Goal: Information Seeking & Learning: Learn about a topic

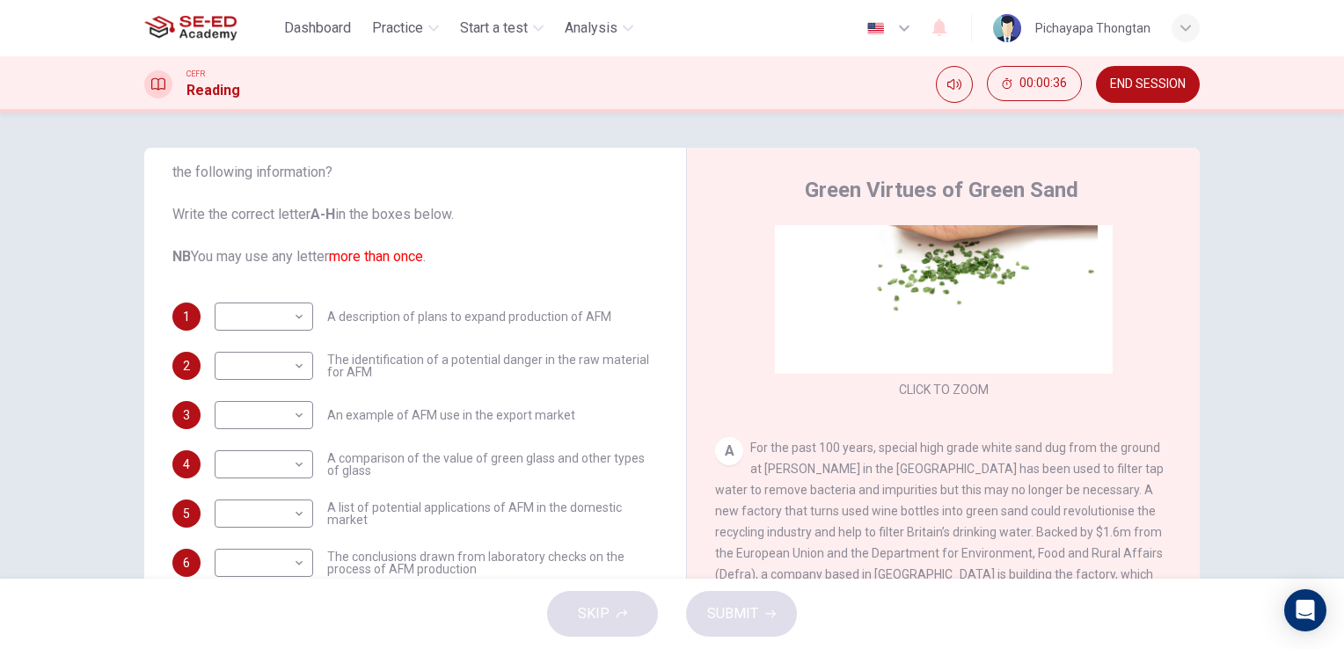
scroll to position [158, 0]
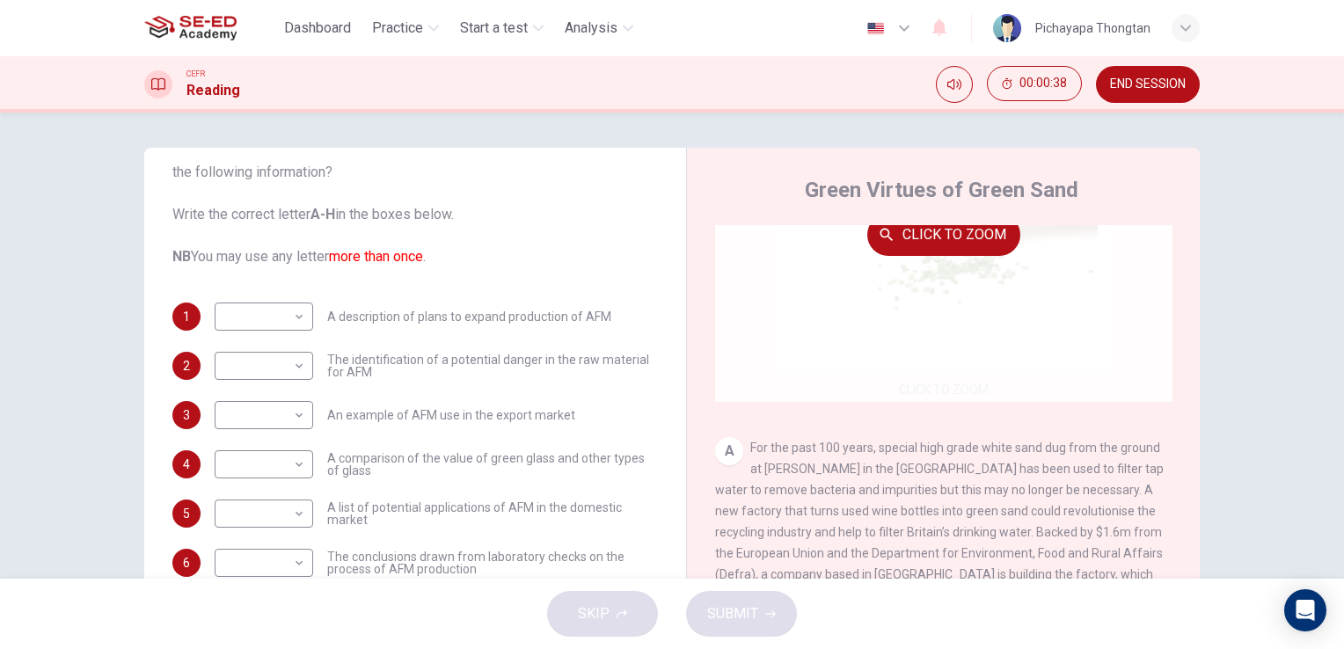
click at [953, 259] on div "Click to Zoom" at bounding box center [943, 234] width 457 height 335
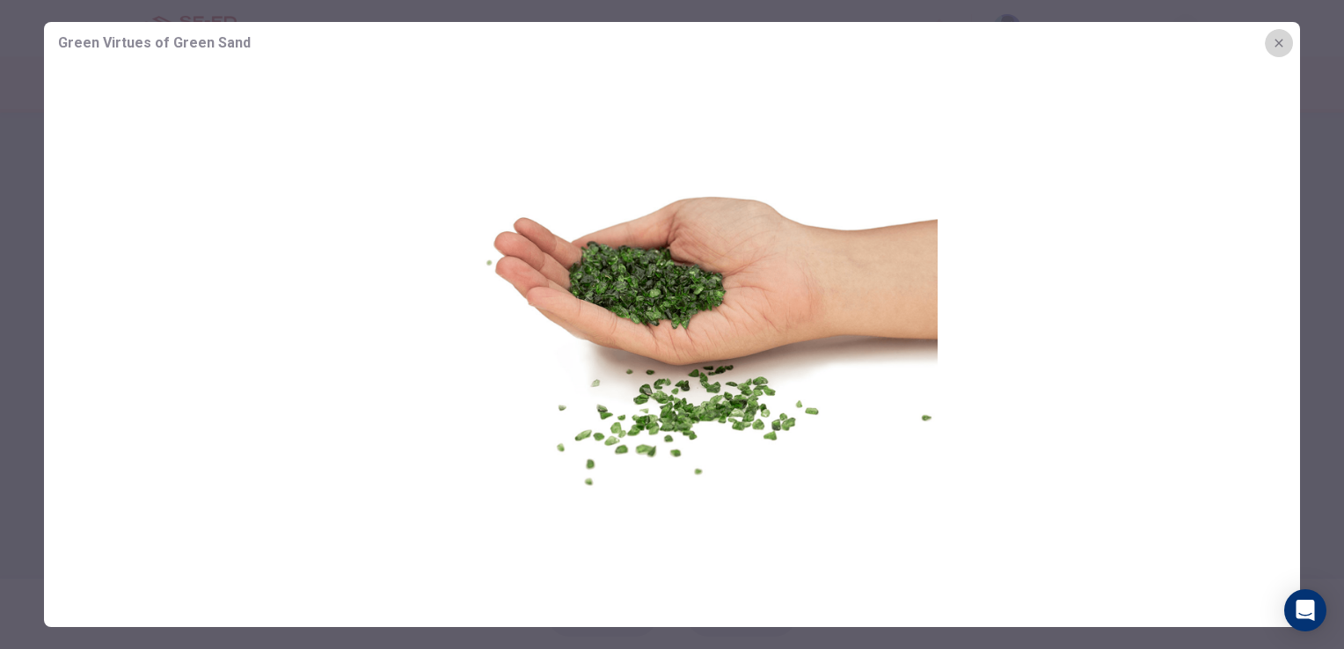
click at [1274, 42] on icon "button" at bounding box center [1279, 43] width 14 height 14
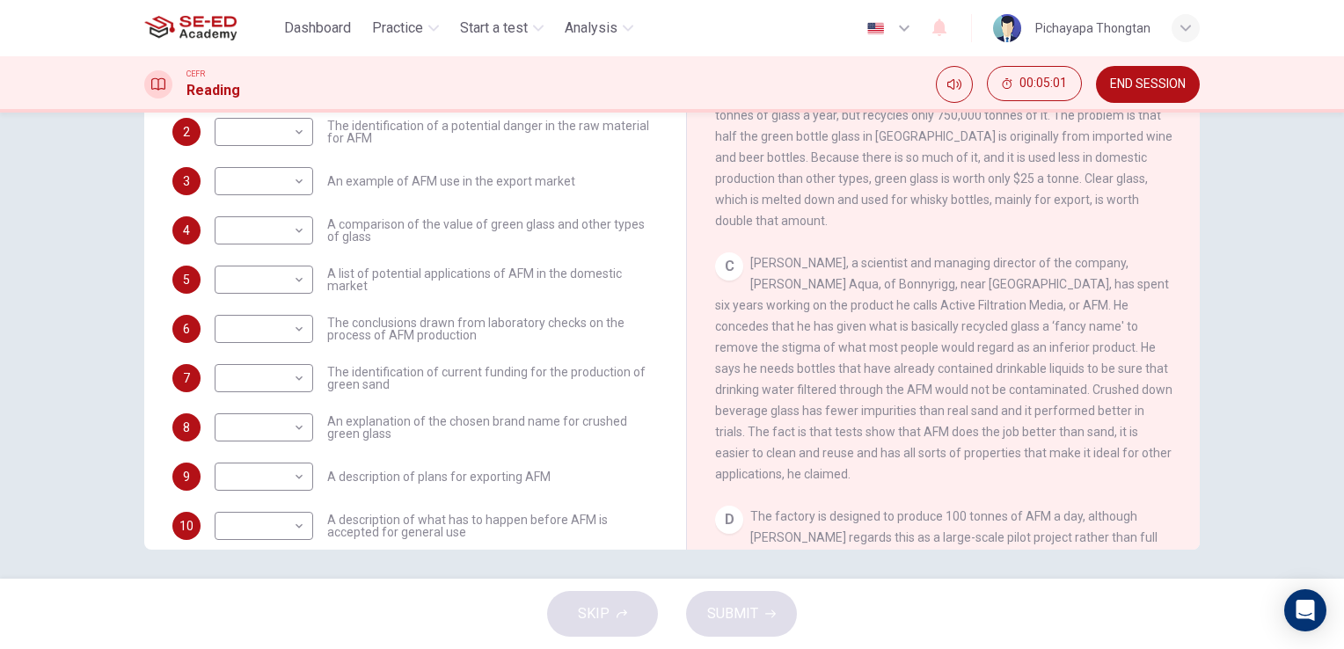
scroll to position [141, 0]
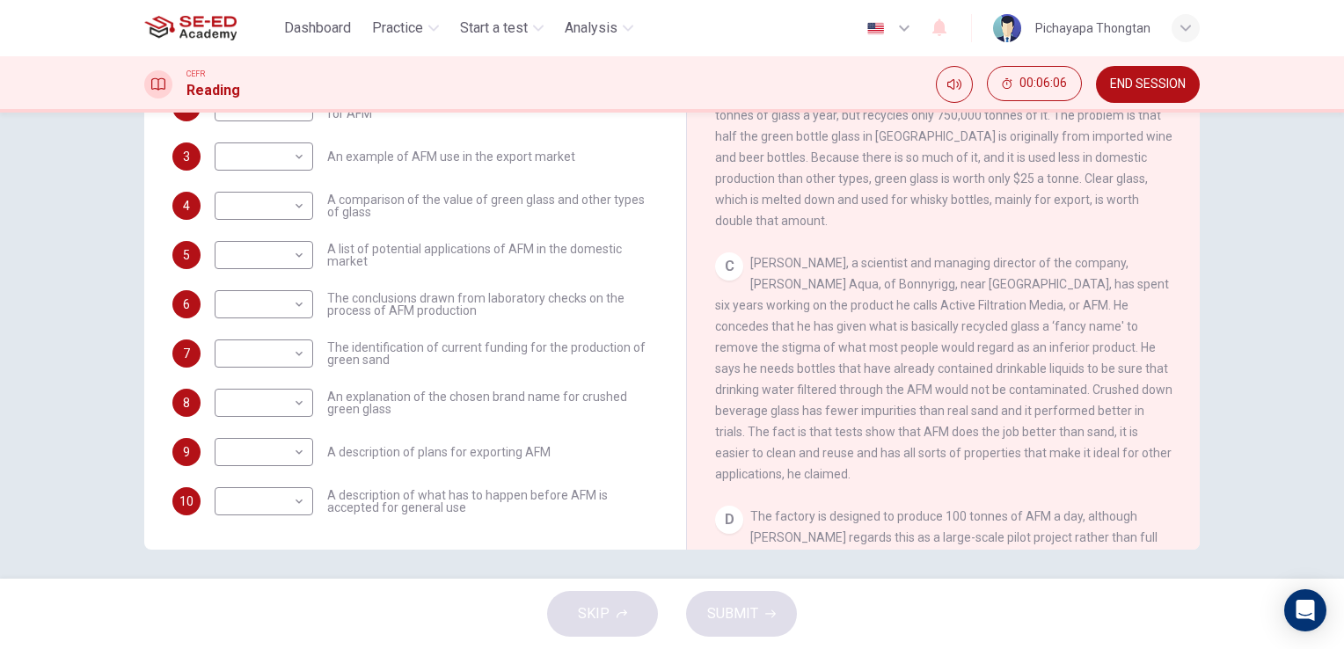
click at [1069, 336] on span "[PERSON_NAME], a scientist and managing director of the company, [PERSON_NAME] …" at bounding box center [943, 368] width 457 height 225
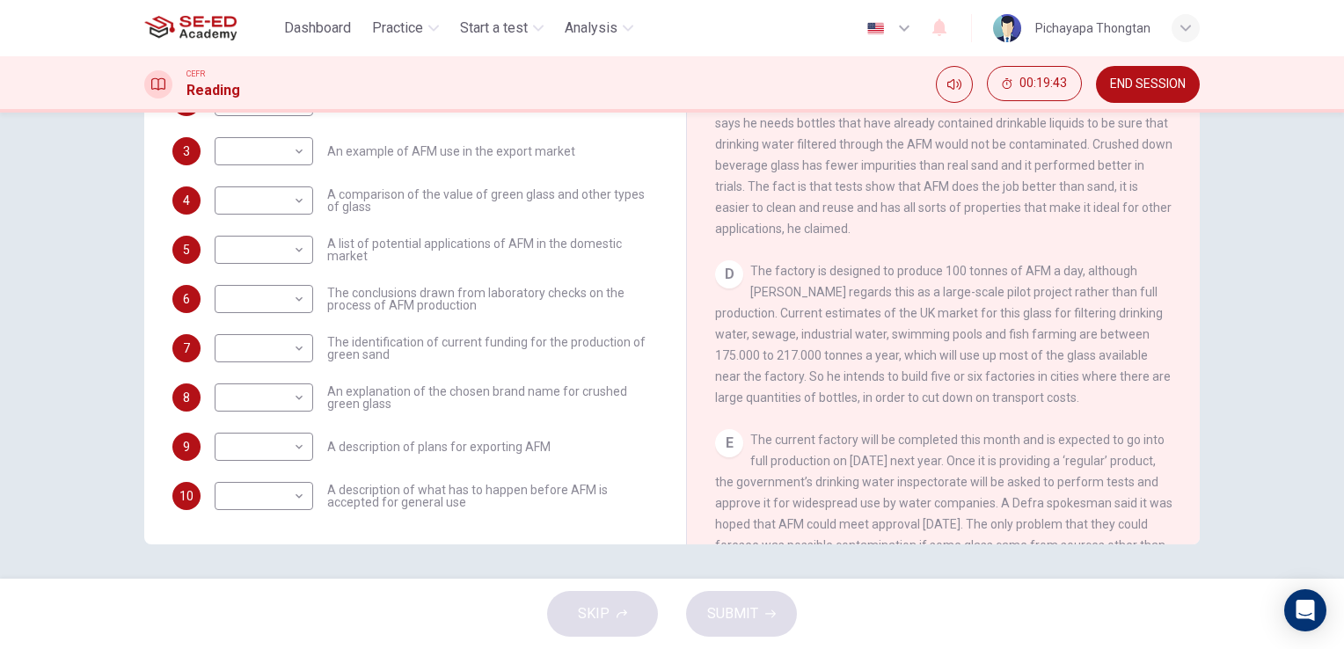
scroll to position [930, 0]
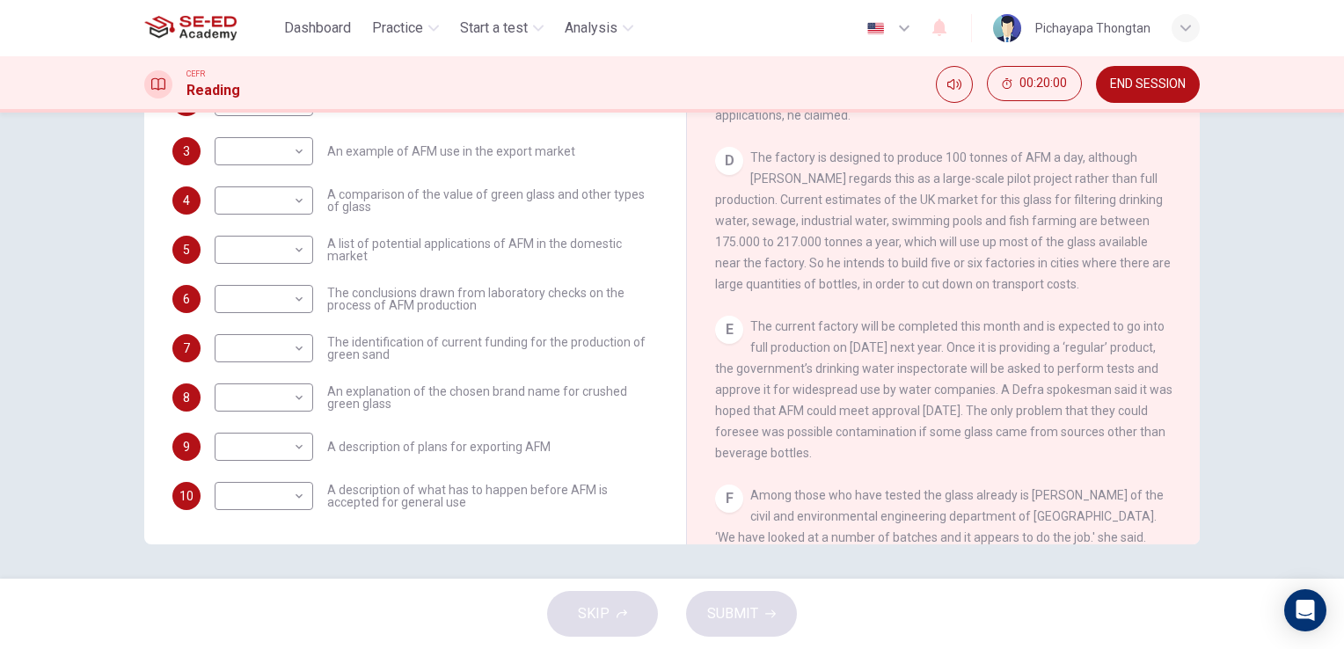
drag, startPoint x: 727, startPoint y: 631, endPoint x: 306, endPoint y: 473, distance: 449.7
click at [306, 473] on div "Dashboard Practice Start a test Analysis English en ​ Pichayapa Thongtan CEFR R…" at bounding box center [672, 324] width 1344 height 649
click at [287, 454] on body "This site uses cookies, as explained in our Privacy Policy . If you agree to th…" at bounding box center [672, 324] width 1344 height 649
click at [509, 404] on div at bounding box center [672, 324] width 1344 height 649
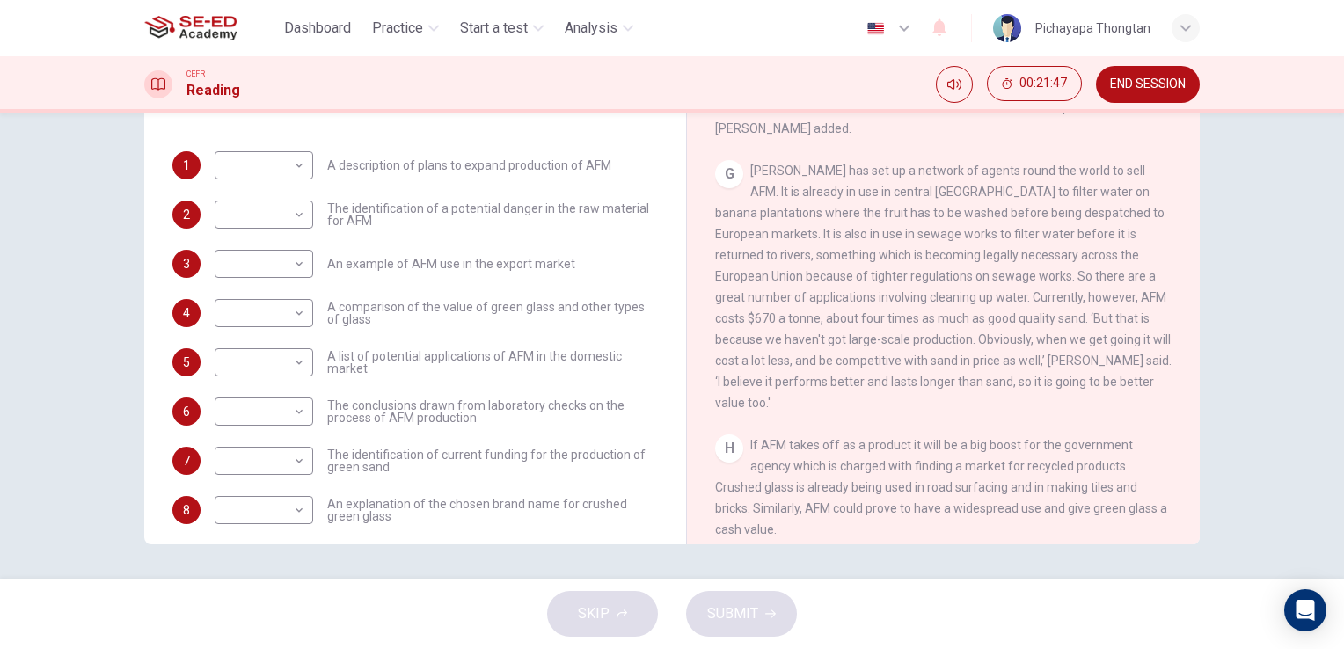
scroll to position [28, 0]
click at [279, 269] on body "This site uses cookies, as explained in our Privacy Policy . If you agree to th…" at bounding box center [672, 324] width 1344 height 649
click at [246, 453] on li "G" at bounding box center [259, 460] width 98 height 28
type input "G"
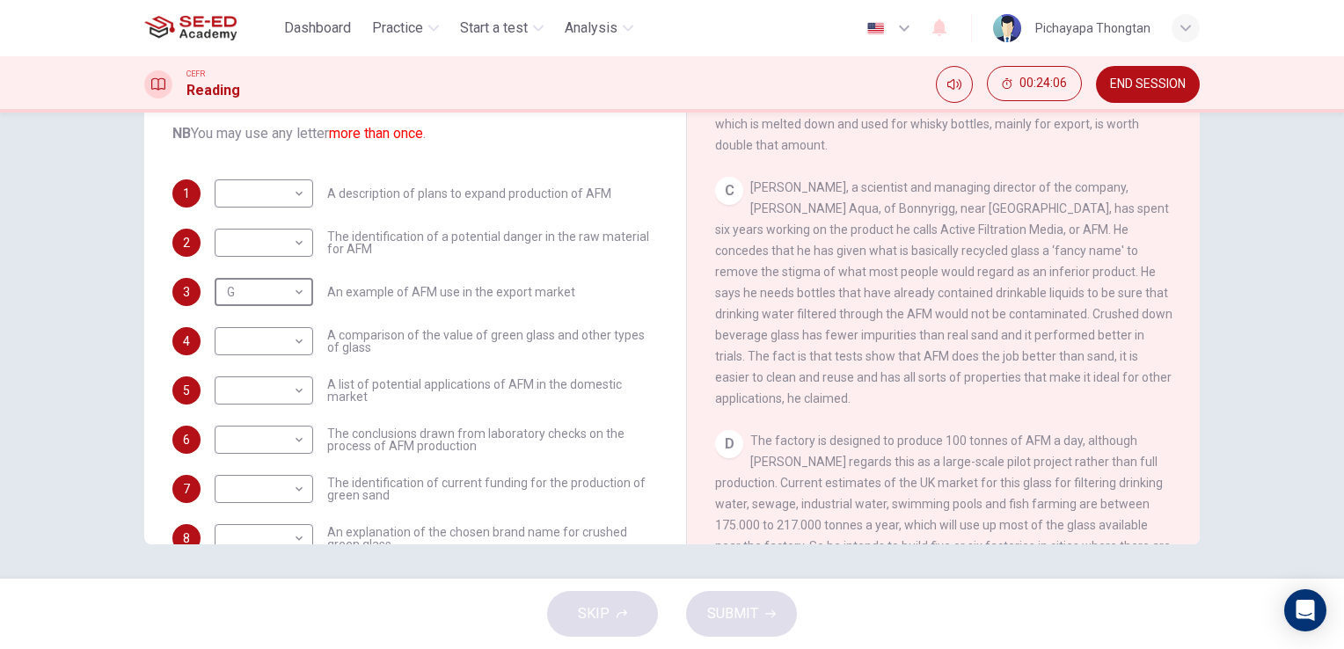
scroll to position [648, 0]
click at [310, 441] on div "​ ​ The conclusions drawn from laboratory checks on the process of AFM producti…" at bounding box center [436, 440] width 443 height 28
click at [295, 439] on body "This site uses cookies, as explained in our Privacy Policy . If you agree to th…" at bounding box center [672, 324] width 1344 height 649
click at [253, 486] on li "C" at bounding box center [259, 480] width 98 height 28
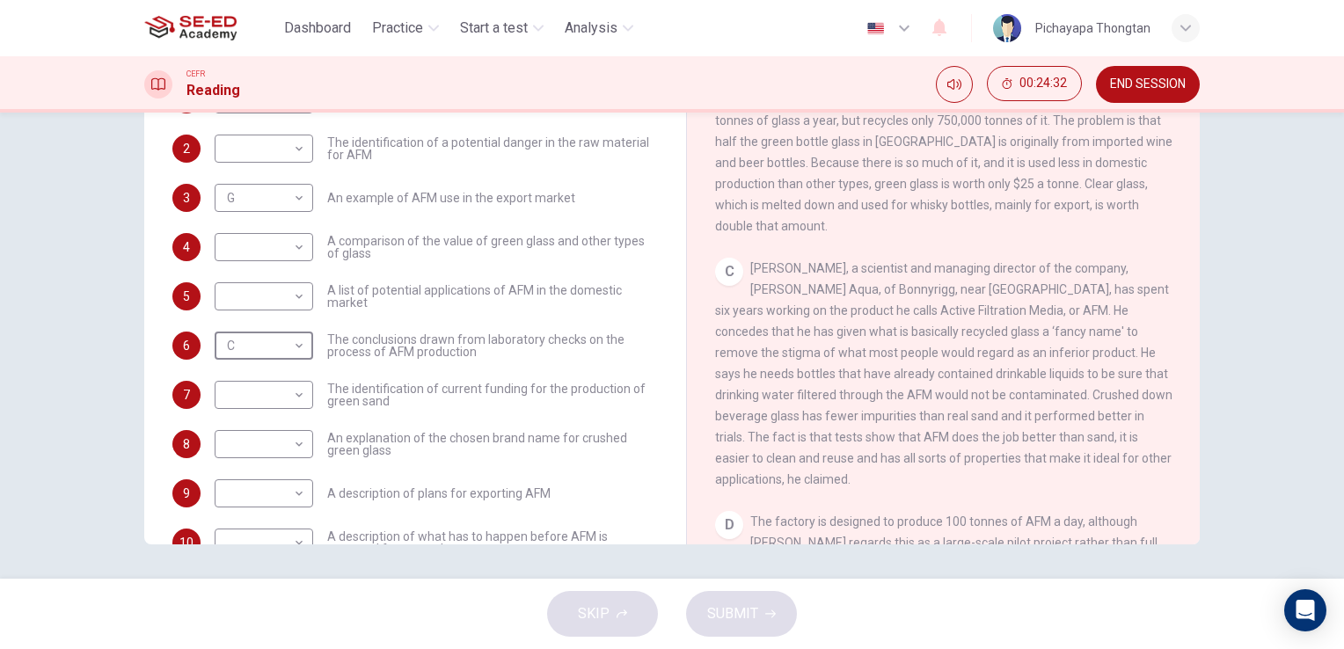
scroll to position [567, 0]
click at [291, 398] on body "This site uses cookies, as explained in our Privacy Policy . If you agree to th…" at bounding box center [672, 324] width 1344 height 649
click at [470, 366] on div at bounding box center [672, 324] width 1344 height 649
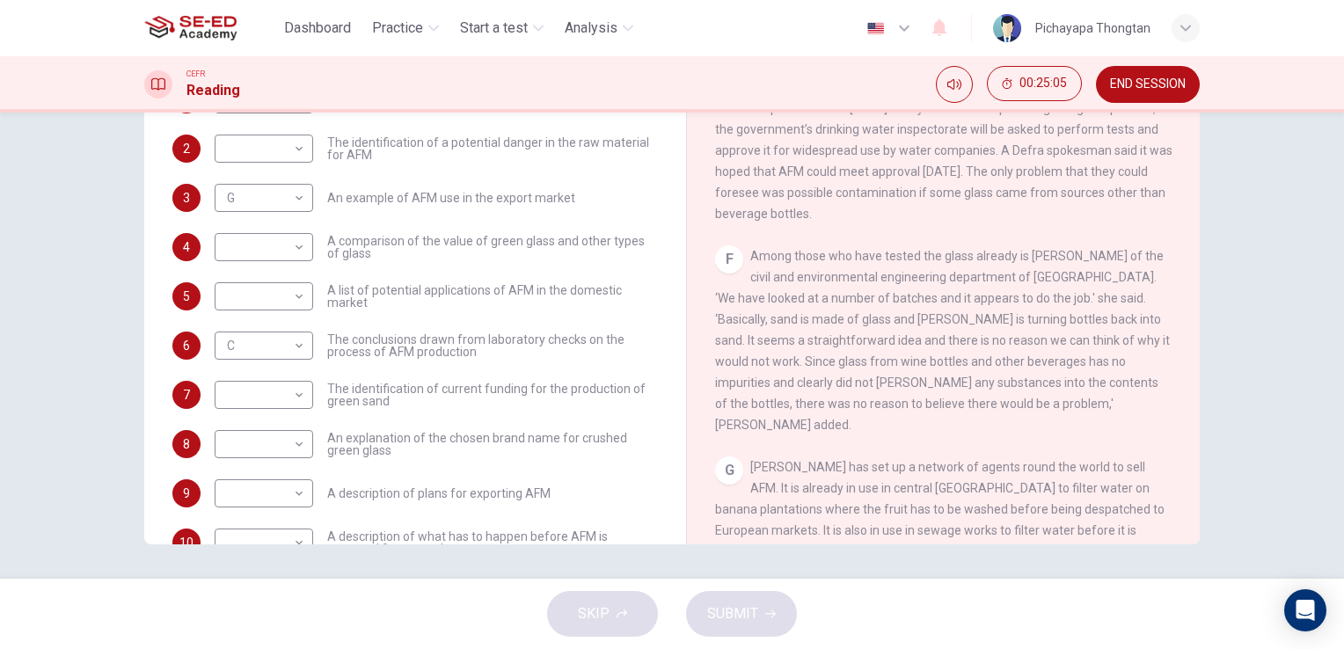
scroll to position [1163, 0]
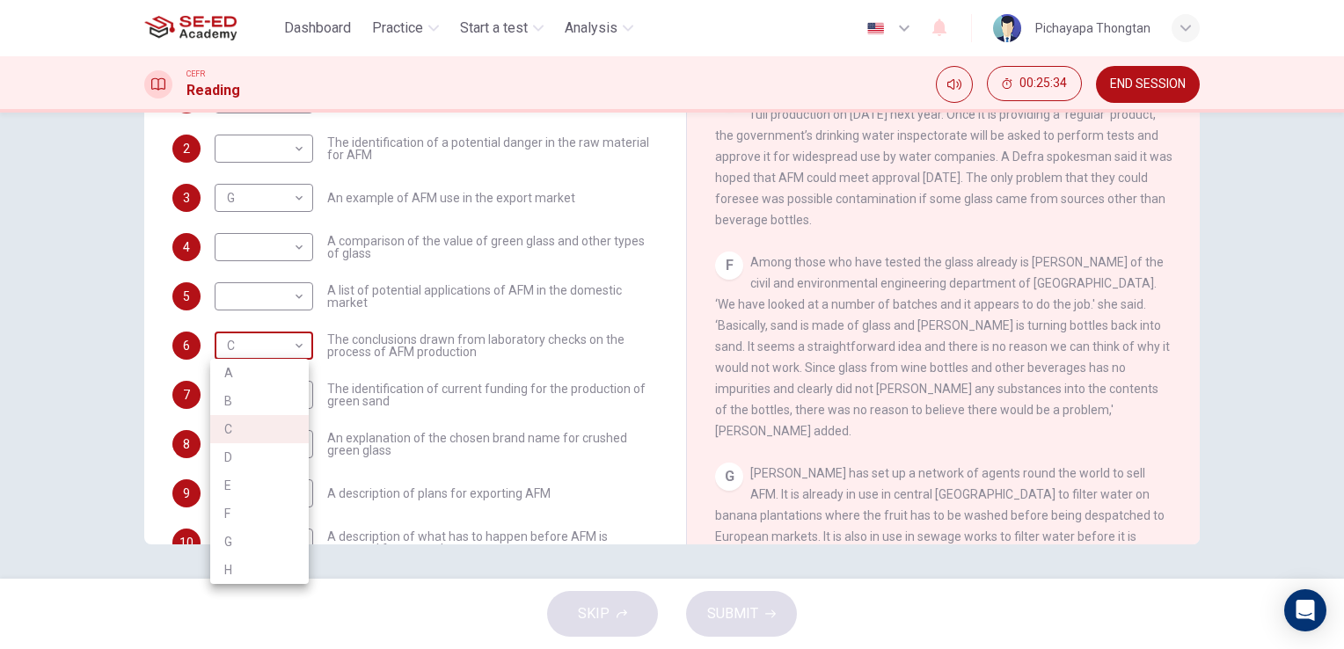
click at [281, 344] on body "This site uses cookies, as explained in our Privacy Policy . If you agree to th…" at bounding box center [672, 324] width 1344 height 649
click at [243, 512] on li "F" at bounding box center [259, 513] width 98 height 28
type input "F"
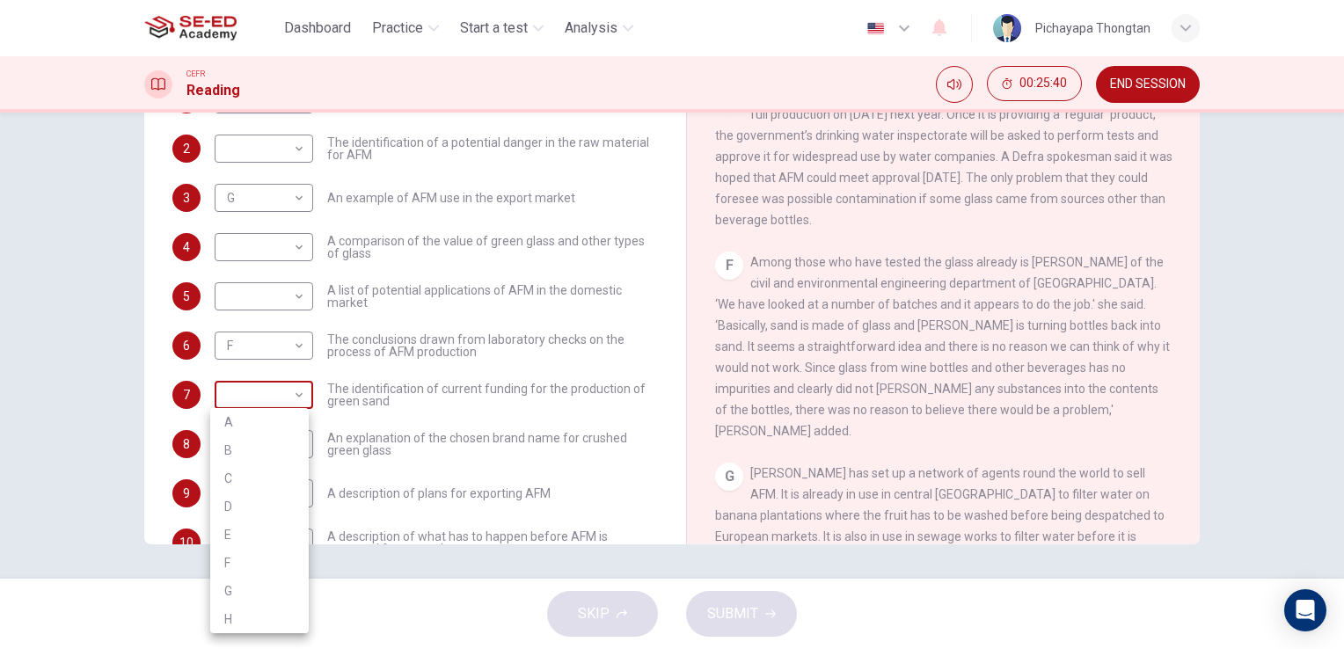
click at [281, 396] on body "This site uses cookies, as explained in our Privacy Policy . If you agree to th…" at bounding box center [672, 324] width 1344 height 649
click at [237, 566] on li "F" at bounding box center [259, 563] width 98 height 28
type input "F"
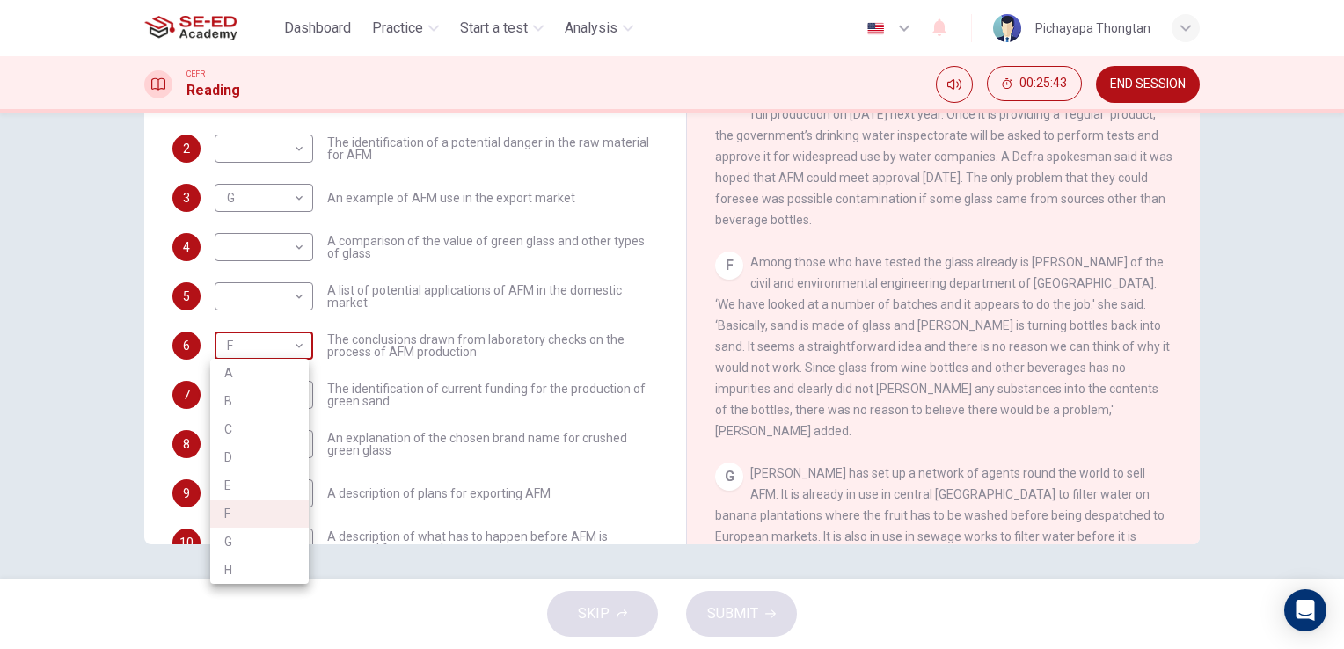
click at [267, 339] on body "This site uses cookies, as explained in our Privacy Policy . If you agree to th…" at bounding box center [672, 324] width 1344 height 649
click at [246, 431] on li "C" at bounding box center [259, 429] width 98 height 28
type input "C"
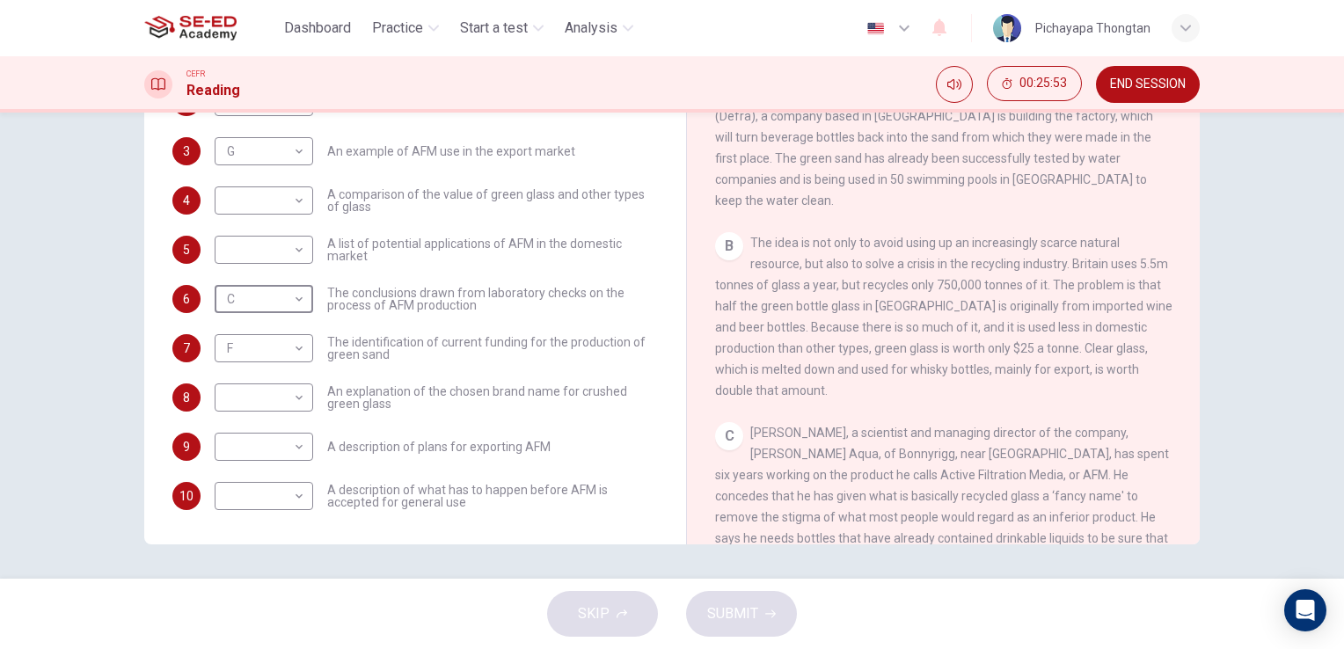
scroll to position [399, 0]
click at [264, 440] on body "This site uses cookies, as explained in our Privacy Policy . If you agree to th…" at bounding box center [672, 324] width 1344 height 649
click at [255, 443] on li "B" at bounding box center [259, 452] width 98 height 28
type input "B"
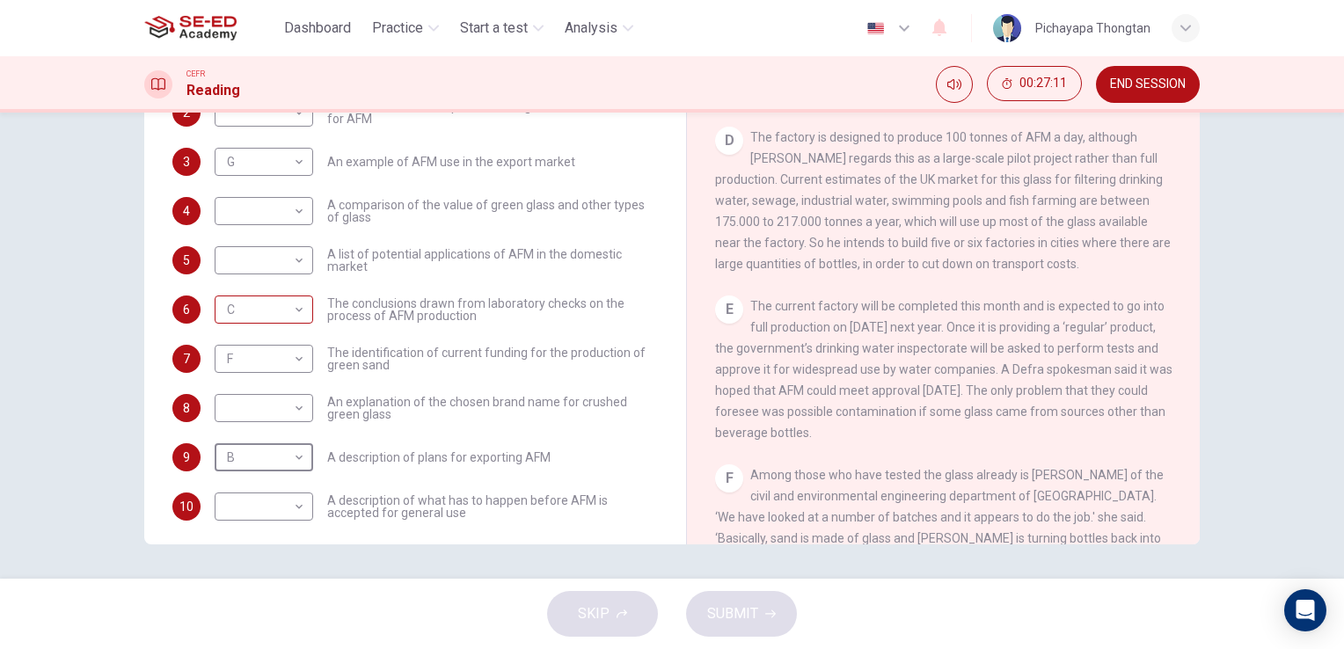
scroll to position [141, 0]
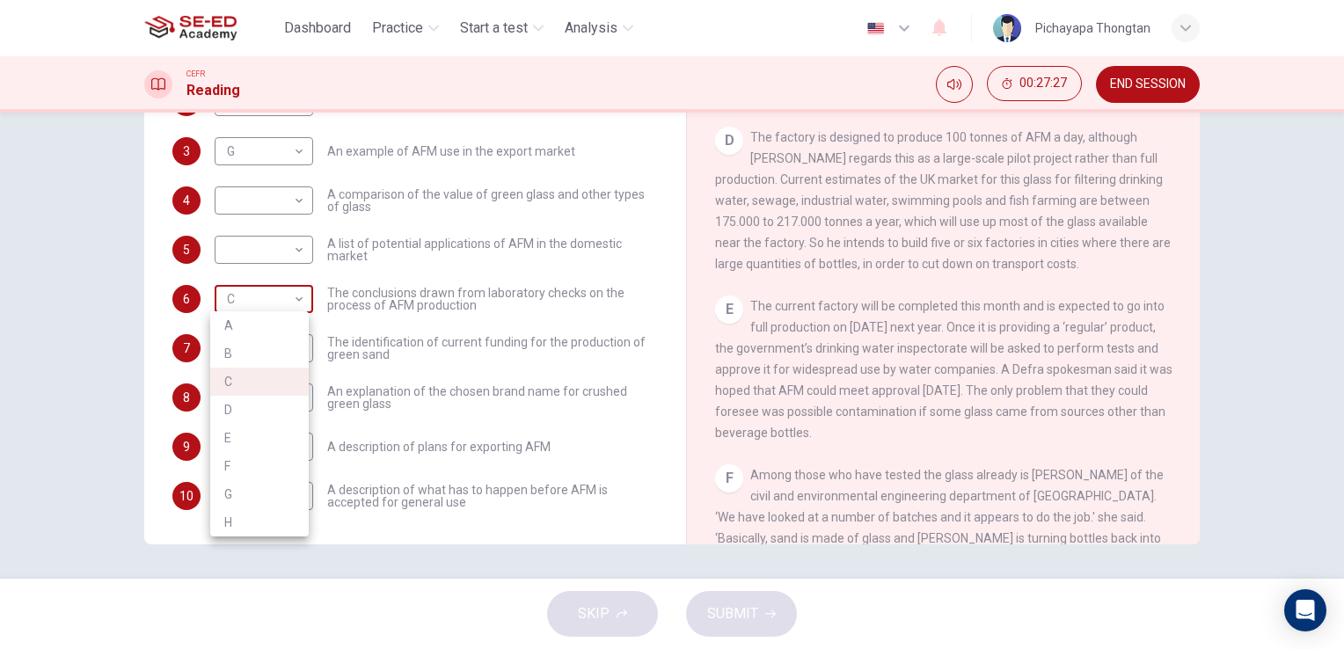
click at [270, 301] on body "This site uses cookies, as explained in our Privacy Policy . If you agree to th…" at bounding box center [672, 324] width 1344 height 649
click at [243, 434] on li "E" at bounding box center [259, 438] width 98 height 28
type input "E"
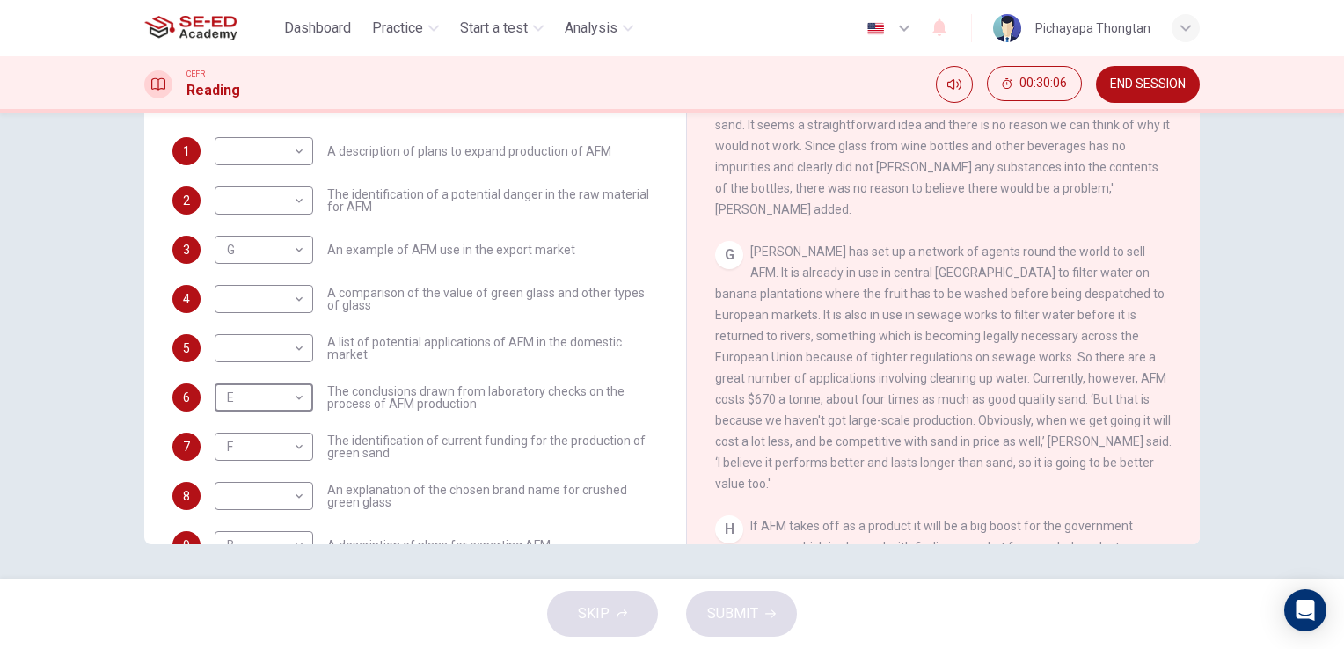
scroll to position [40, 0]
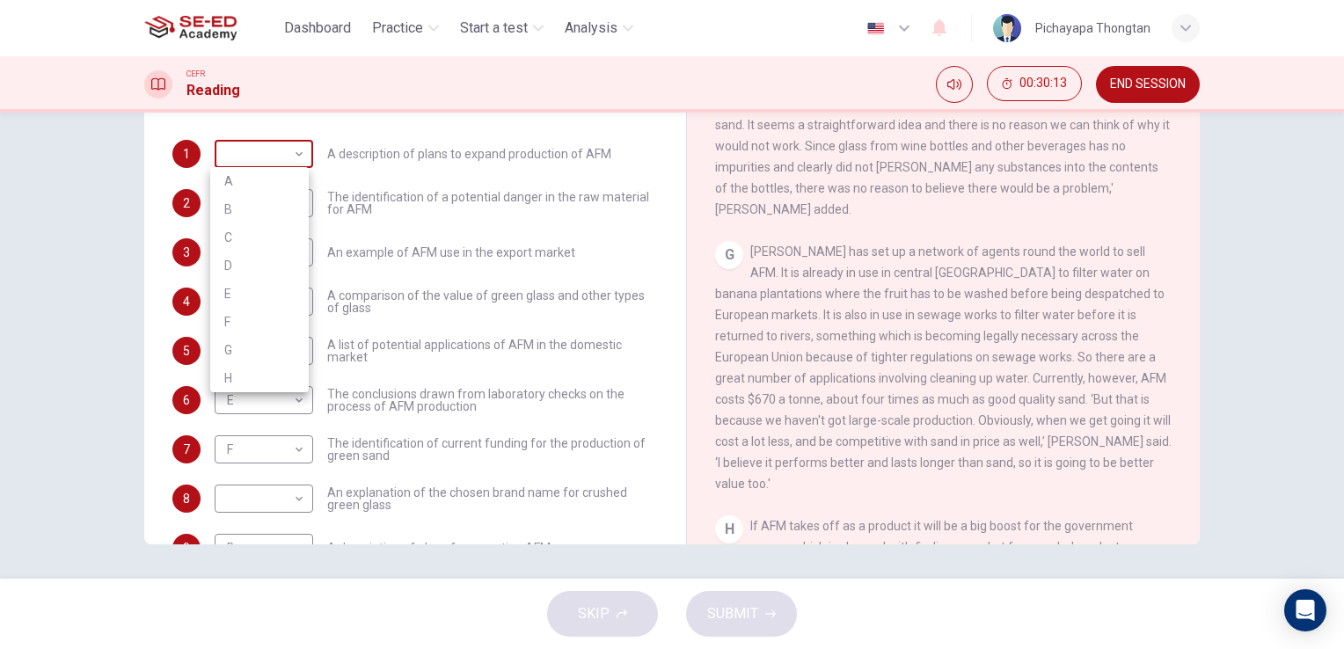
click at [277, 157] on body "This site uses cookies, as explained in our Privacy Policy . If you agree to th…" at bounding box center [672, 324] width 1344 height 649
click at [244, 344] on li "G" at bounding box center [259, 350] width 98 height 28
type input "G"
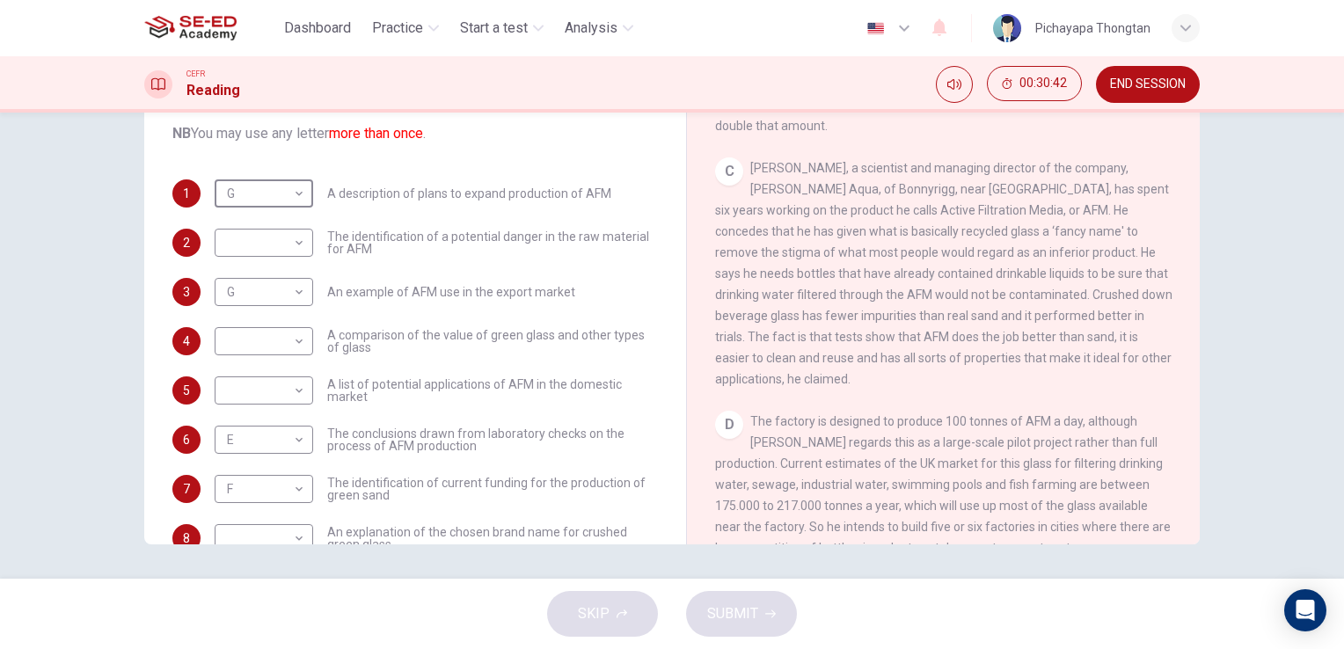
scroll to position [662, 0]
click at [264, 346] on body "This site uses cookies, as explained in our Privacy Policy . If you agree to th…" at bounding box center [672, 324] width 1344 height 649
click at [240, 427] on li "C" at bounding box center [259, 425] width 98 height 28
type input "C"
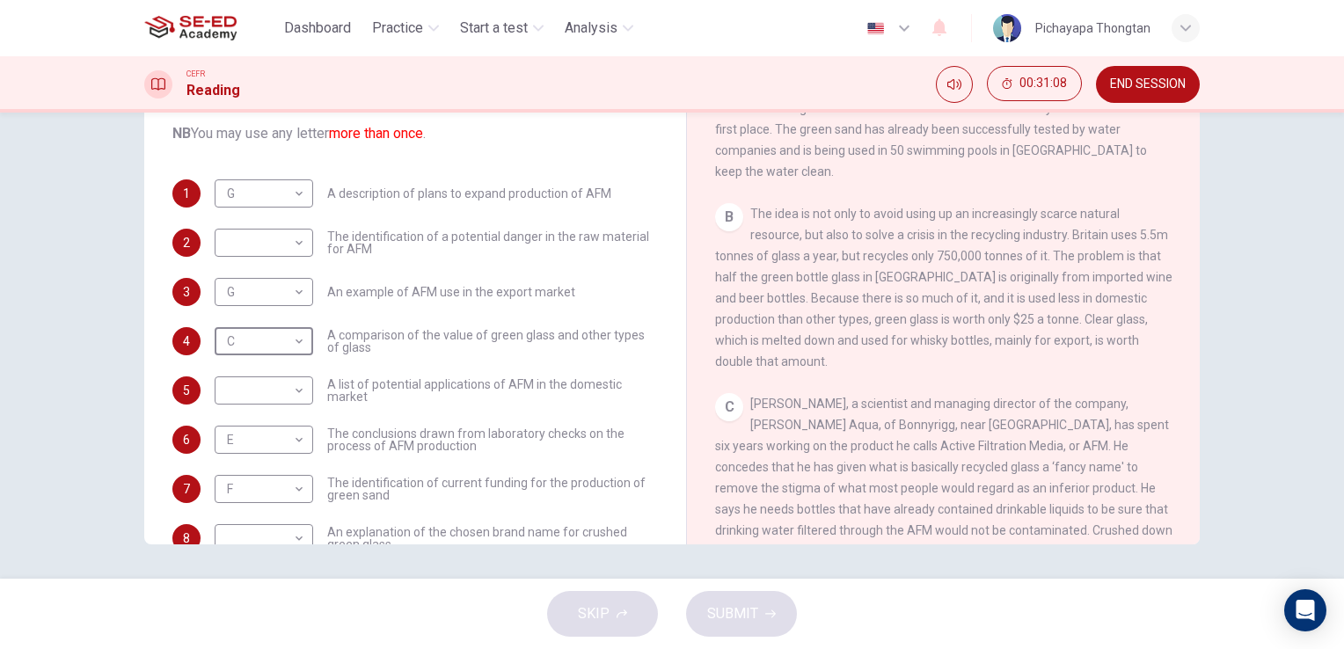
scroll to position [63, 0]
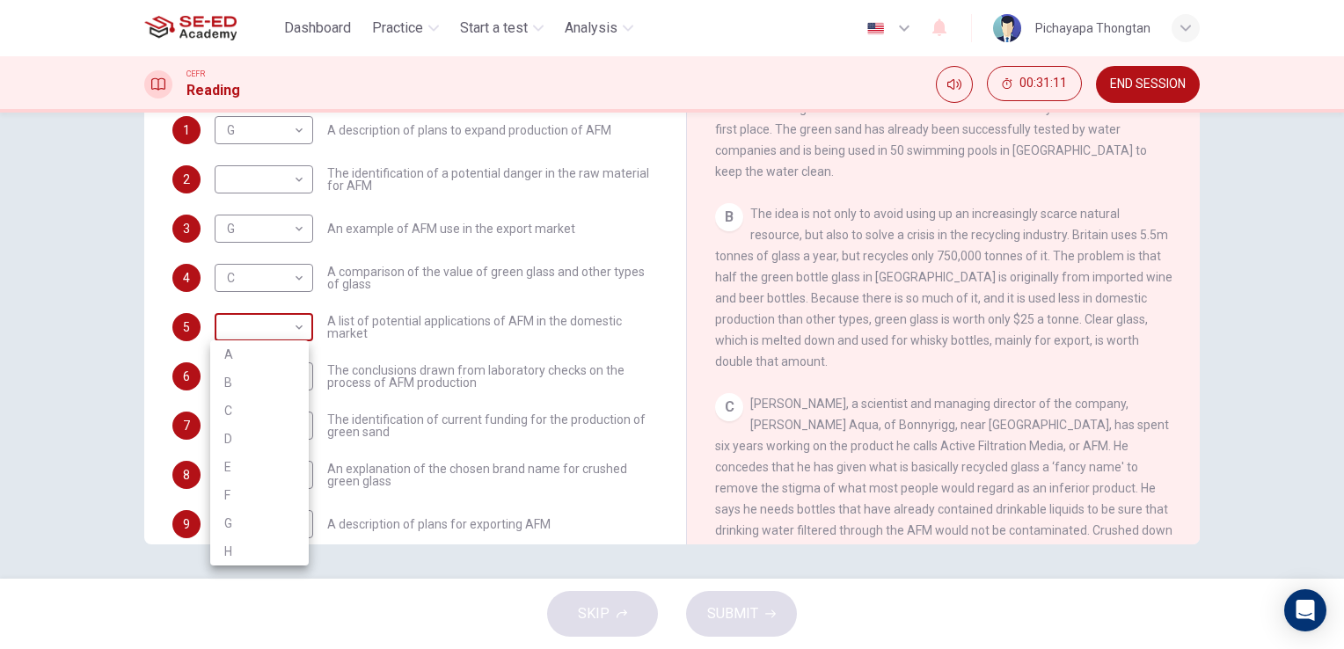
click at [279, 333] on body "This site uses cookies, as explained in our Privacy Policy . If you agree to th…" at bounding box center [672, 324] width 1344 height 649
click at [257, 375] on li "B" at bounding box center [259, 382] width 98 height 28
type input "B"
click at [246, 484] on body "This site uses cookies, as explained in our Privacy Policy . If you agree to th…" at bounding box center [672, 324] width 1344 height 649
click at [267, 422] on li "A" at bounding box center [259, 424] width 98 height 28
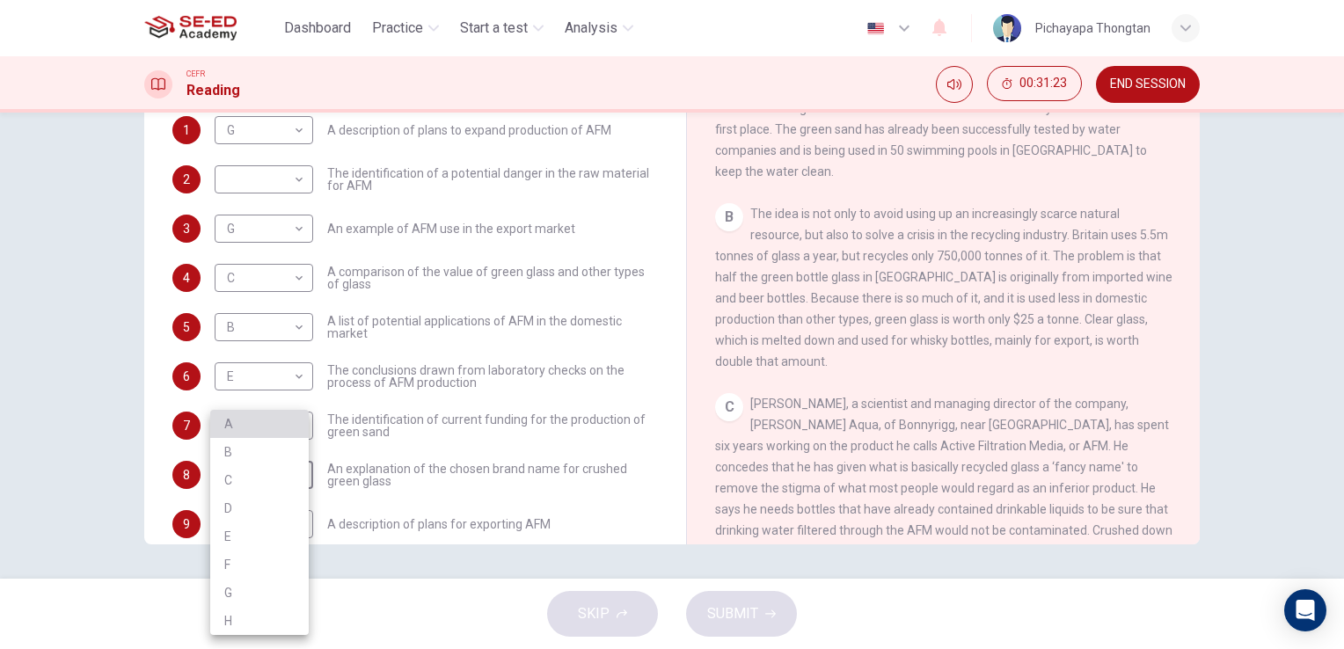
type input "A"
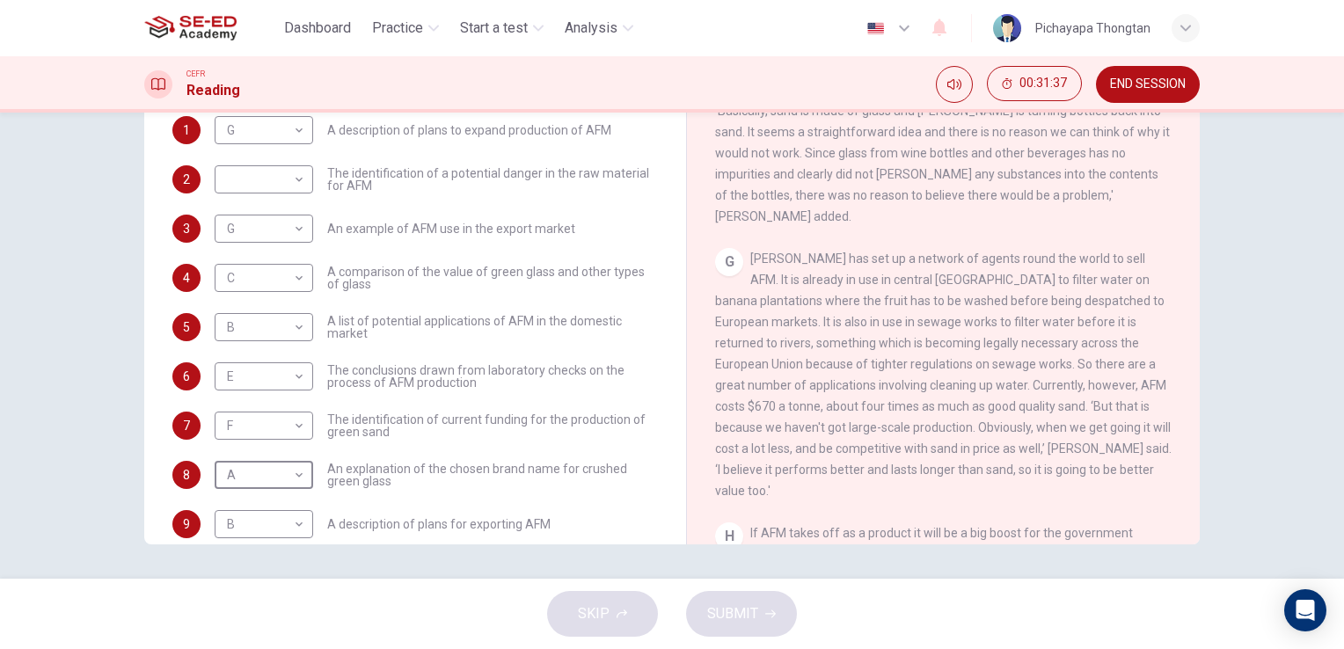
scroll to position [1466, 0]
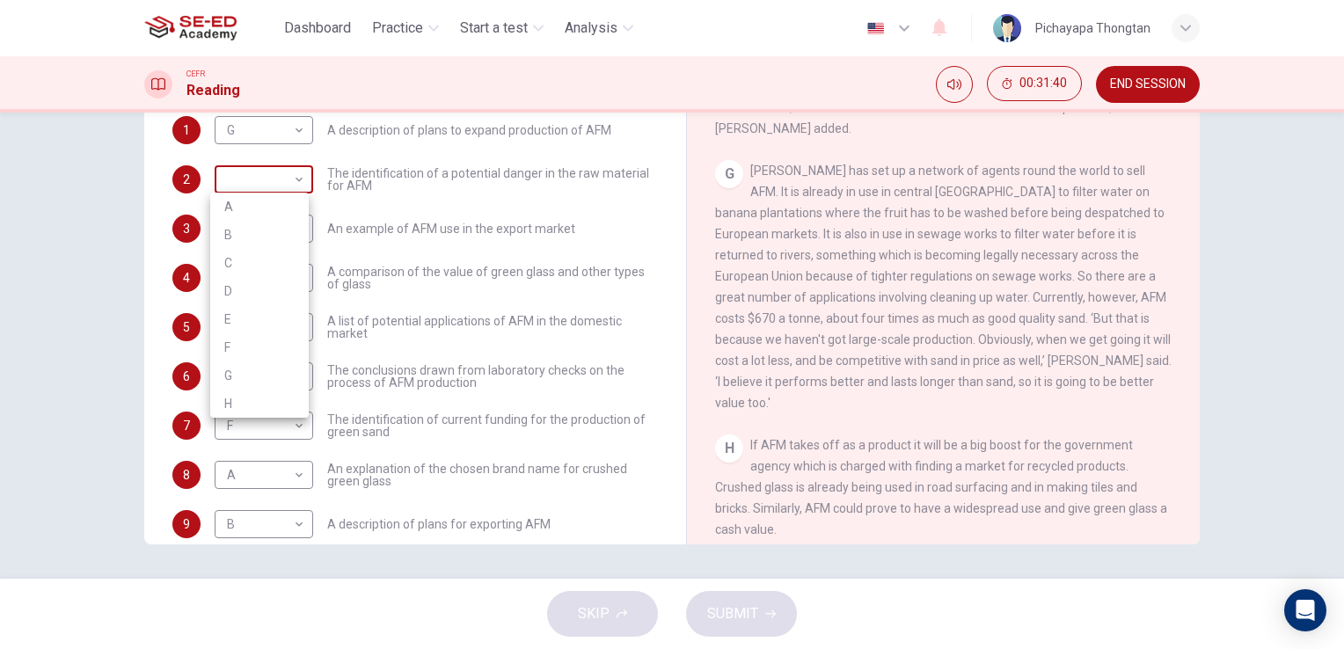
click at [292, 181] on body "This site uses cookies, as explained in our Privacy Policy . If you agree to th…" at bounding box center [672, 324] width 1344 height 649
click at [242, 397] on li "H" at bounding box center [259, 404] width 98 height 28
type input "H"
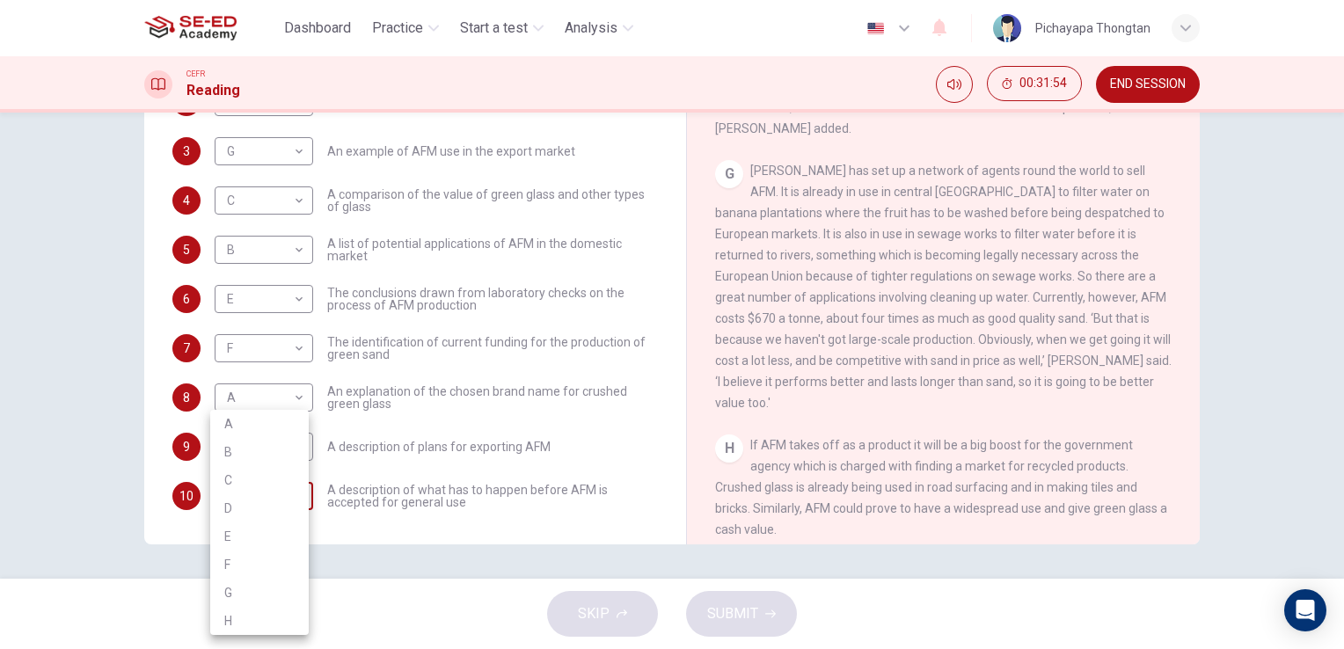
click at [282, 489] on body "This site uses cookies, as explained in our Privacy Policy . If you agree to th…" at bounding box center [672, 324] width 1344 height 649
click at [246, 589] on li "G" at bounding box center [259, 593] width 98 height 28
type input "G"
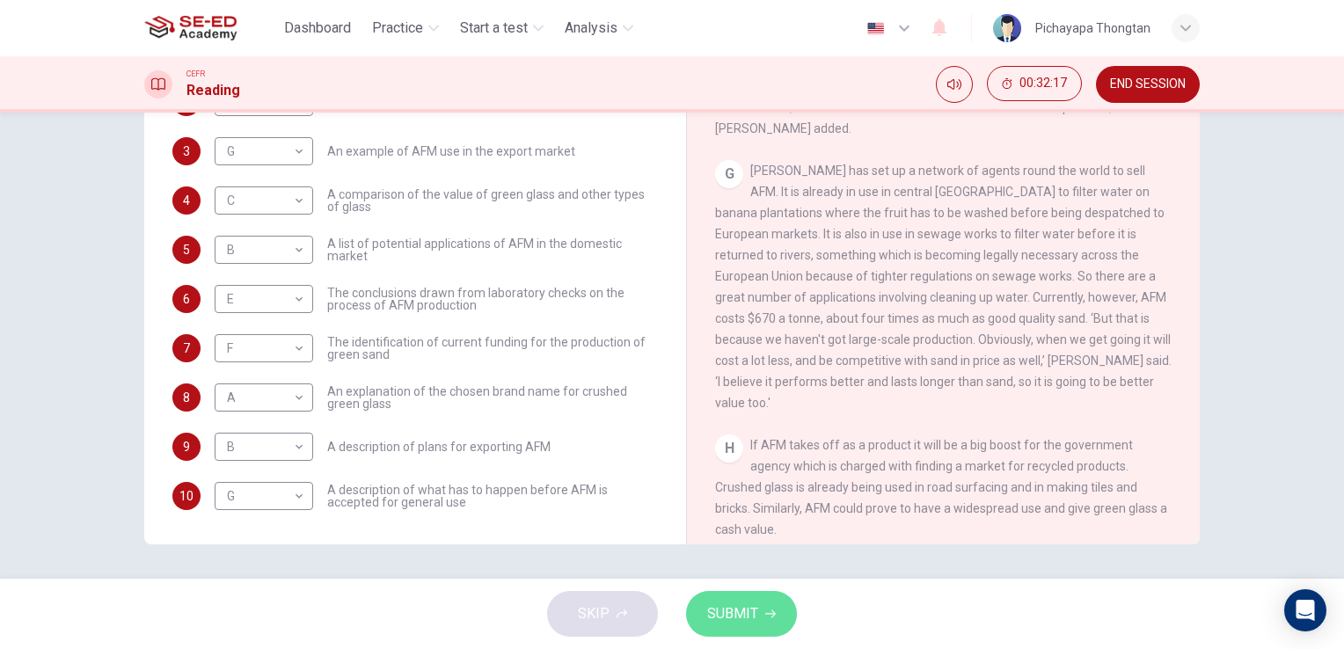
click at [718, 624] on span "SUBMIT" at bounding box center [732, 613] width 51 height 25
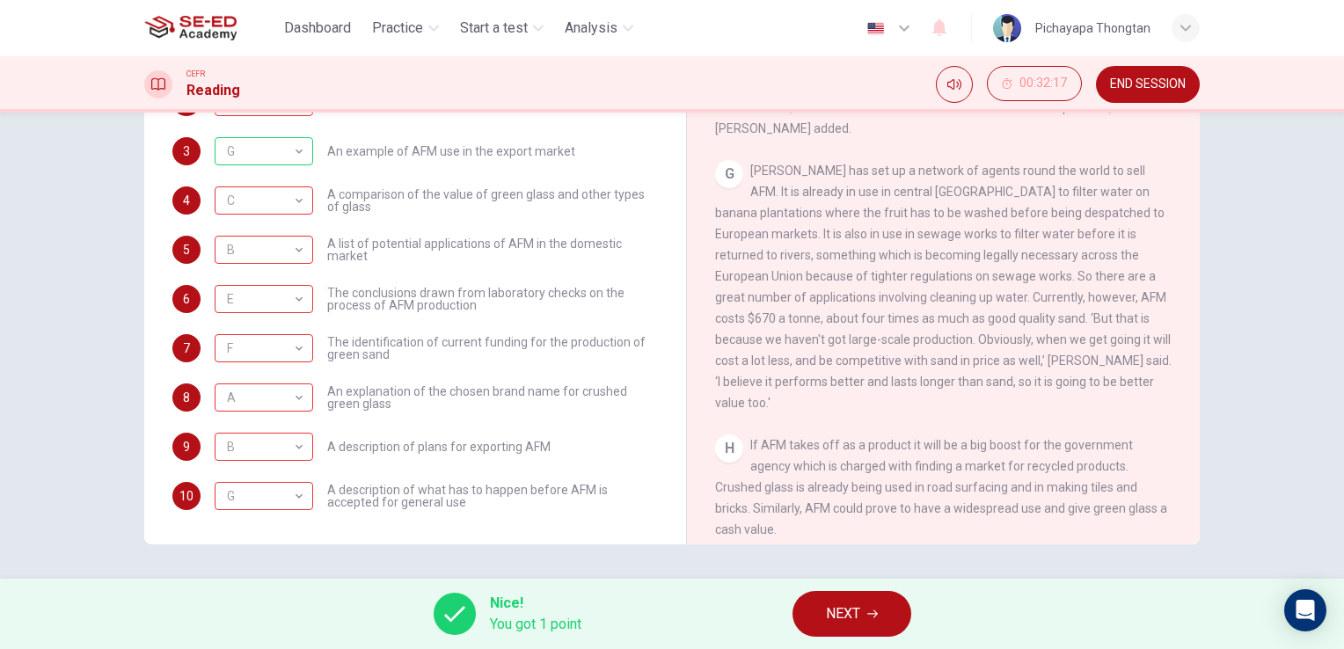
scroll to position [0, 0]
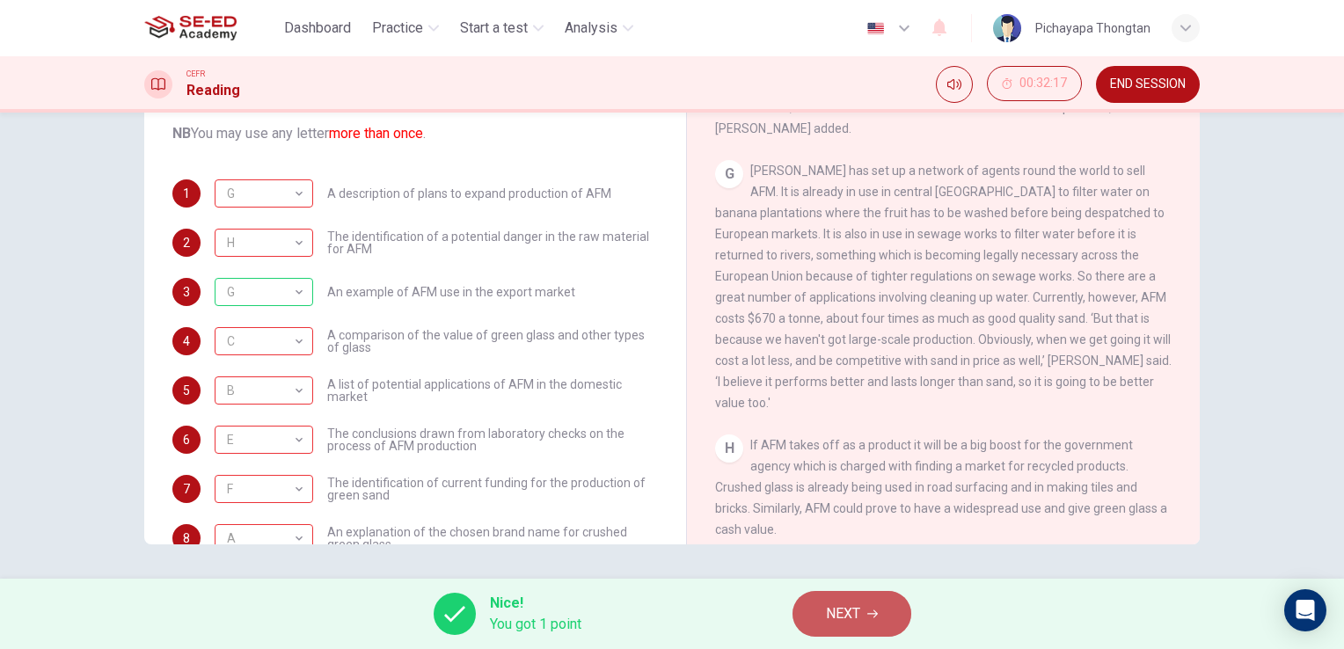
click at [842, 612] on span "NEXT" at bounding box center [843, 613] width 34 height 25
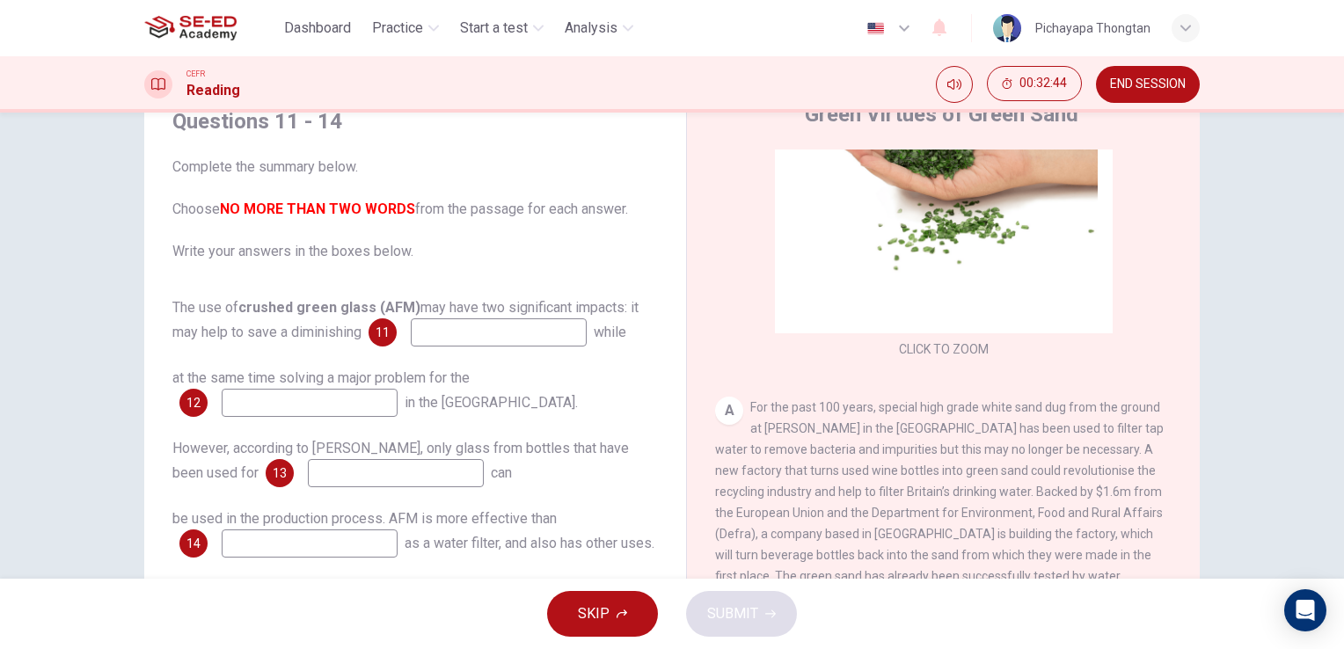
scroll to position [74, 0]
click at [478, 332] on input at bounding box center [499, 334] width 176 height 28
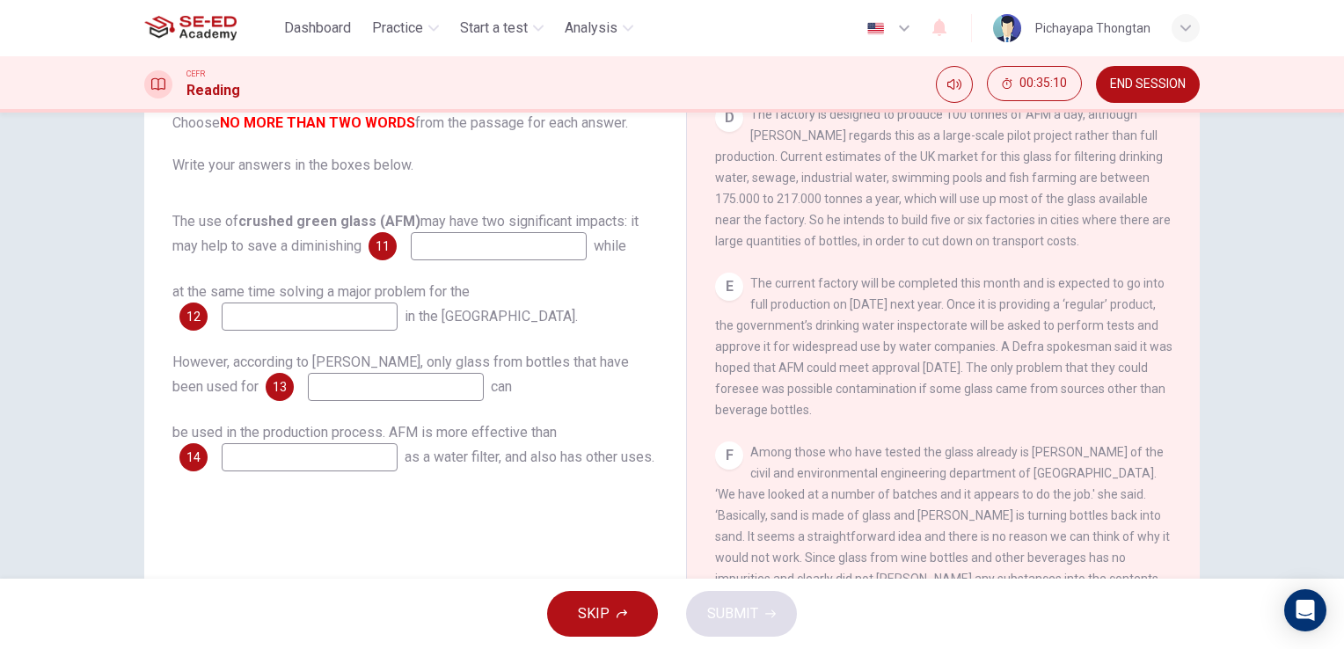
scroll to position [1037, 0]
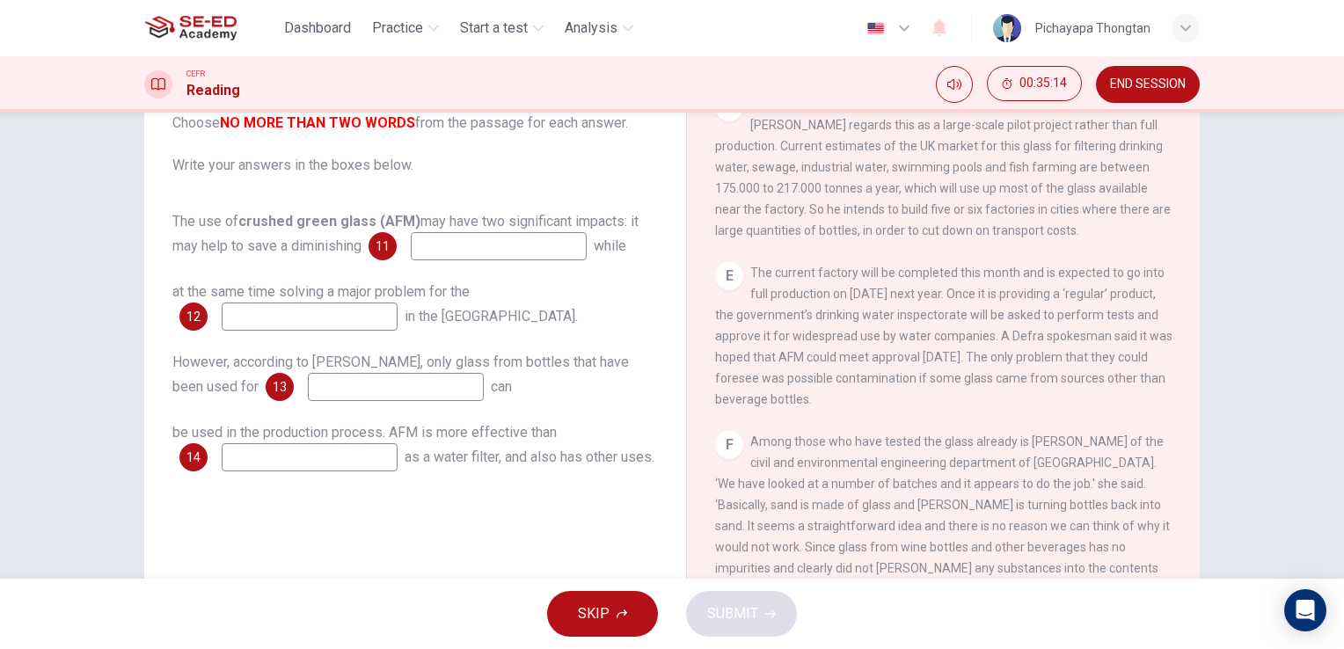
click at [323, 456] on input at bounding box center [310, 457] width 176 height 28
type input "regular bottles"
click at [347, 384] on input at bounding box center [396, 387] width 176 height 28
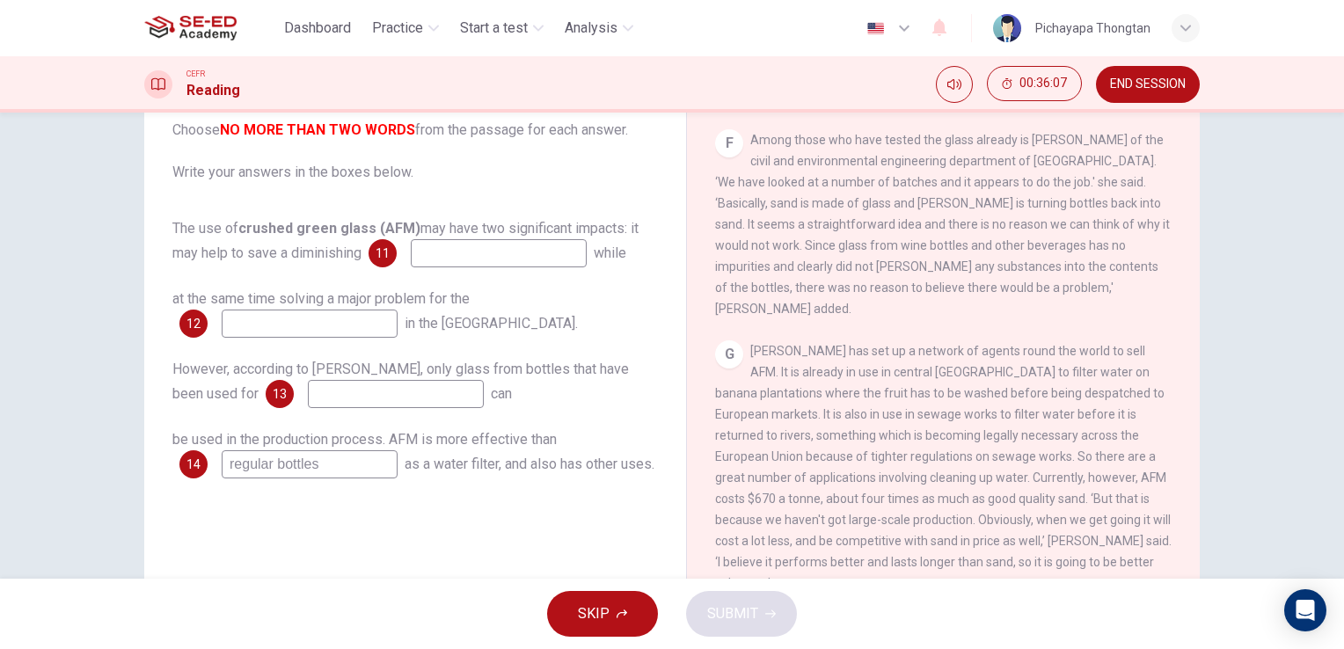
scroll to position [98, 0]
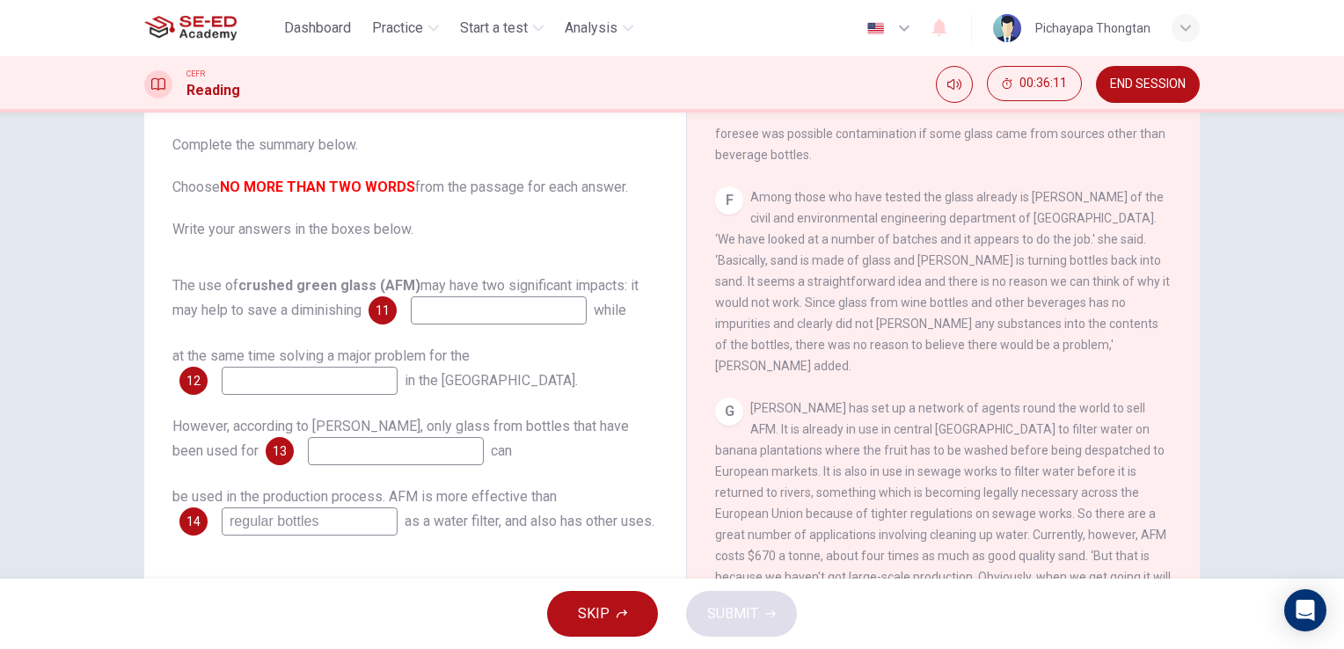
click at [542, 310] on input at bounding box center [499, 310] width 176 height 28
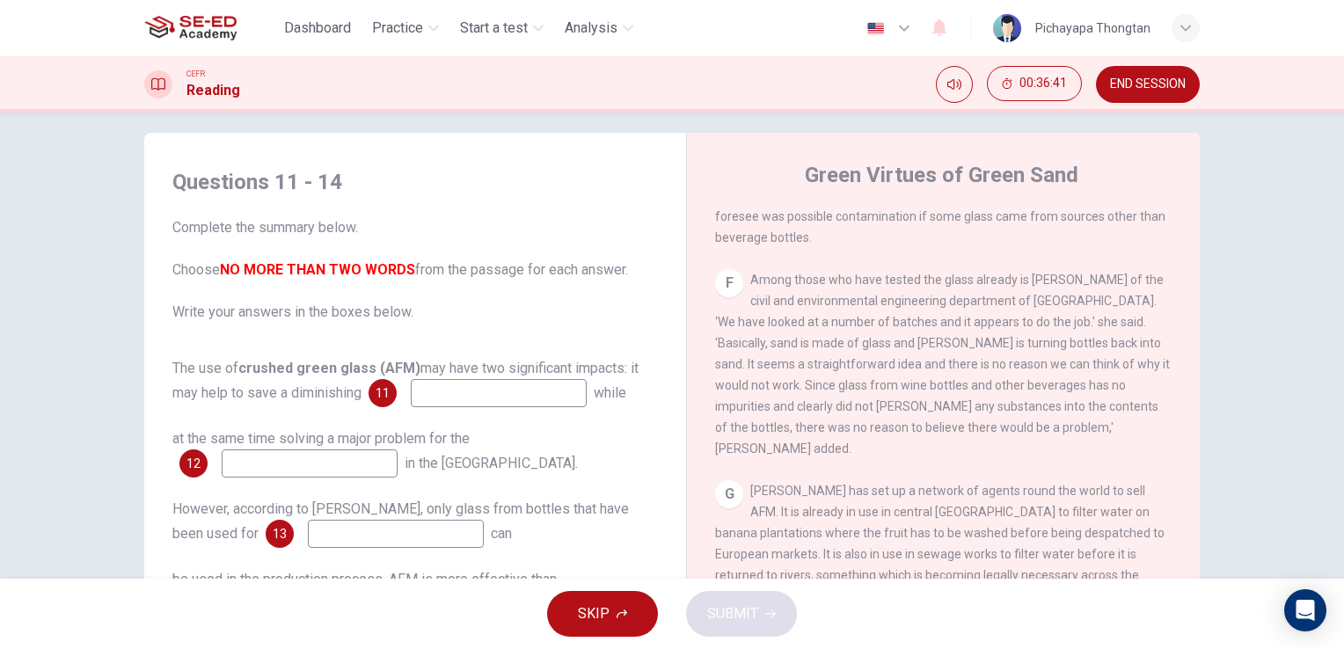
scroll to position [14, 0]
click at [558, 419] on div "The use of crushed green glass (AFM) may have two significant impacts: it may h…" at bounding box center [414, 489] width 485 height 260
click at [524, 399] on input at bounding box center [499, 394] width 176 height 28
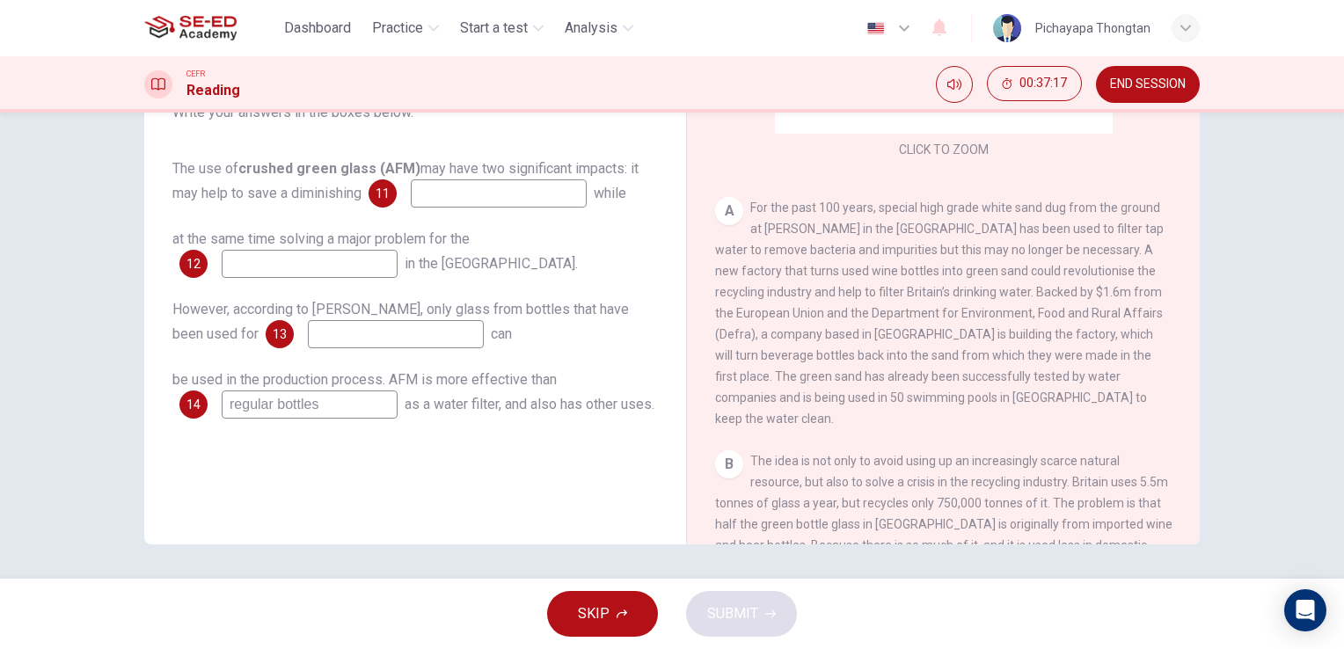
scroll to position [182, 0]
click at [840, 381] on span "For the past 100 years, special high grade white sand dug from the ground at [P…" at bounding box center [939, 314] width 448 height 225
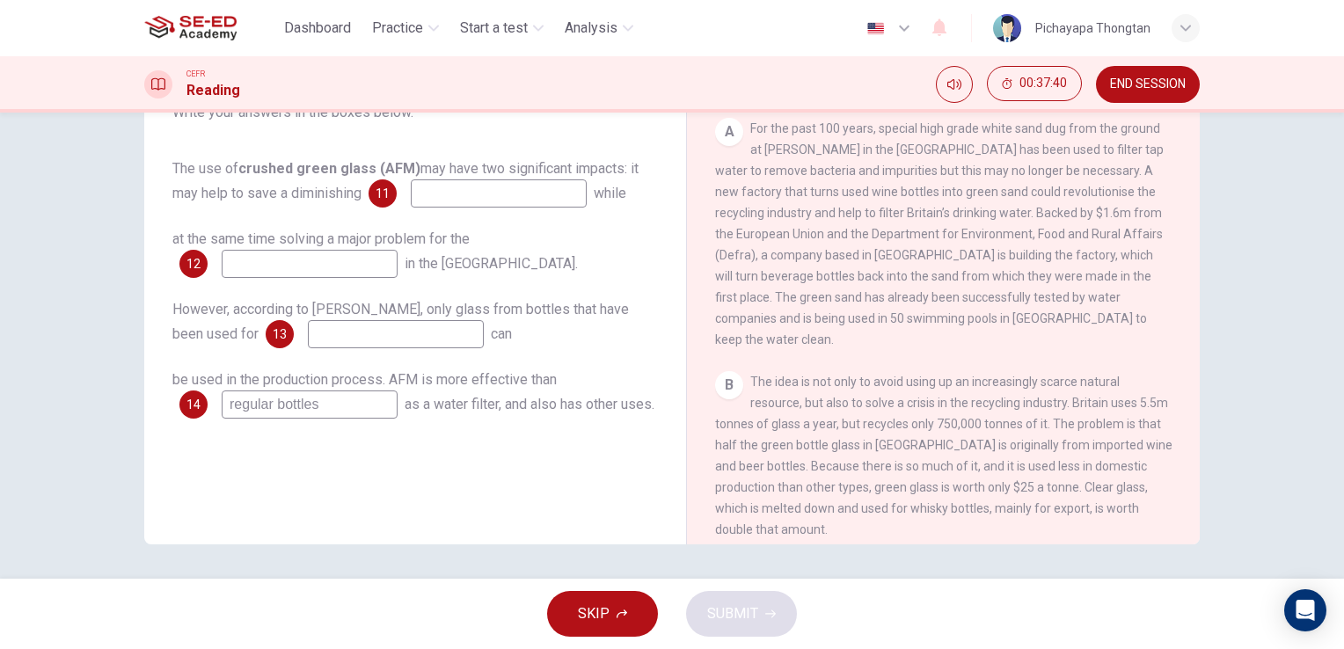
scroll to position [296, 0]
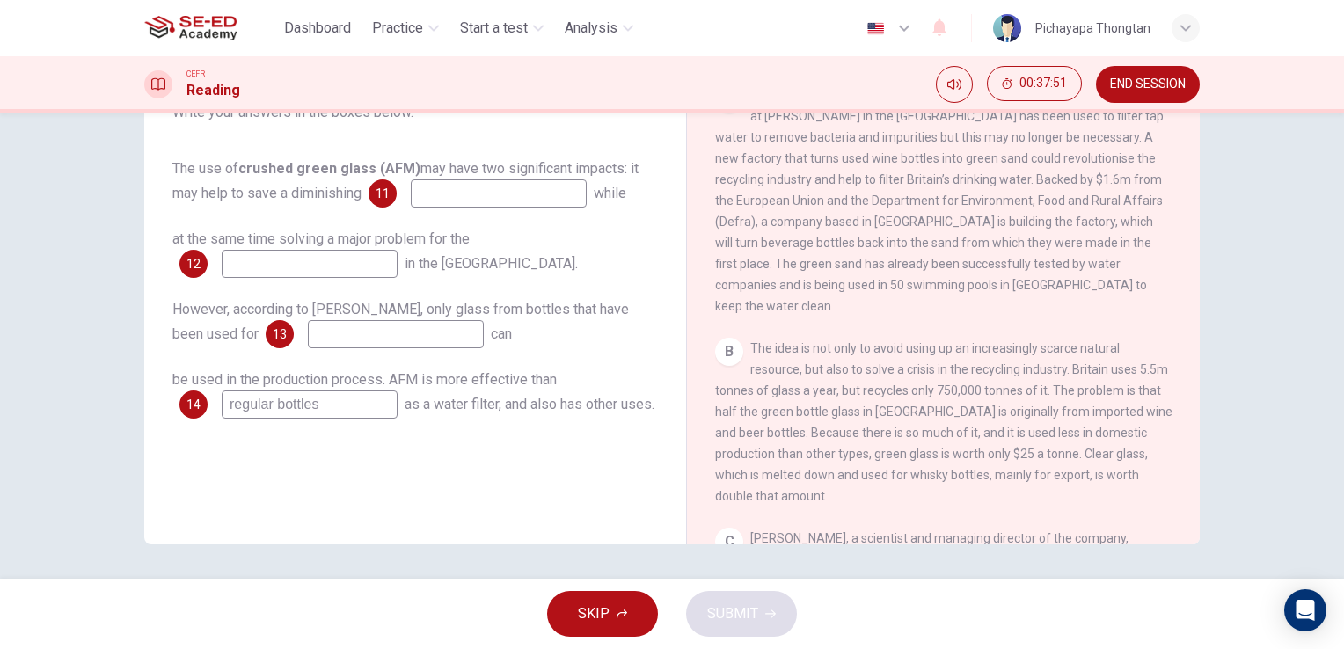
drag, startPoint x: 1151, startPoint y: 347, endPoint x: 883, endPoint y: 459, distance: 290.5
click at [883, 459] on div "B The idea is not only to avoid using up an increasingly scarce natural resourc…" at bounding box center [943, 422] width 457 height 169
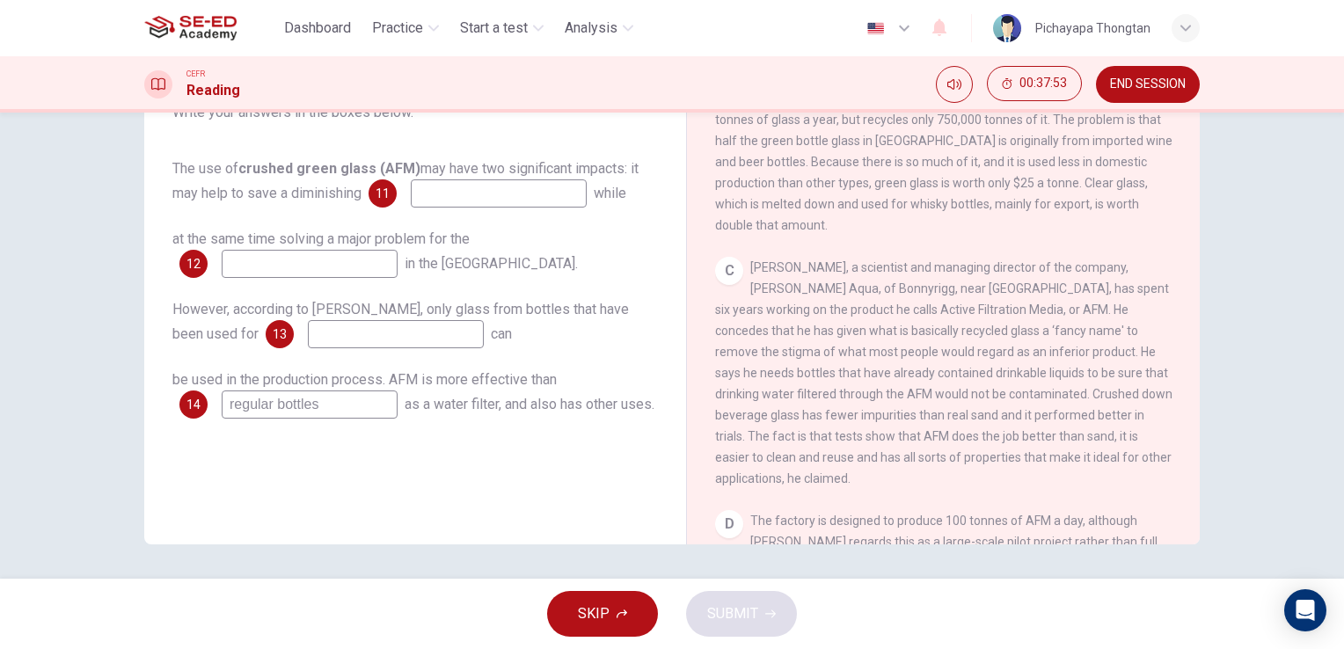
scroll to position [569, 0]
click at [427, 339] on input at bounding box center [396, 334] width 176 height 28
type input "-"
click at [390, 259] on input at bounding box center [310, 264] width 176 height 28
type input "-"
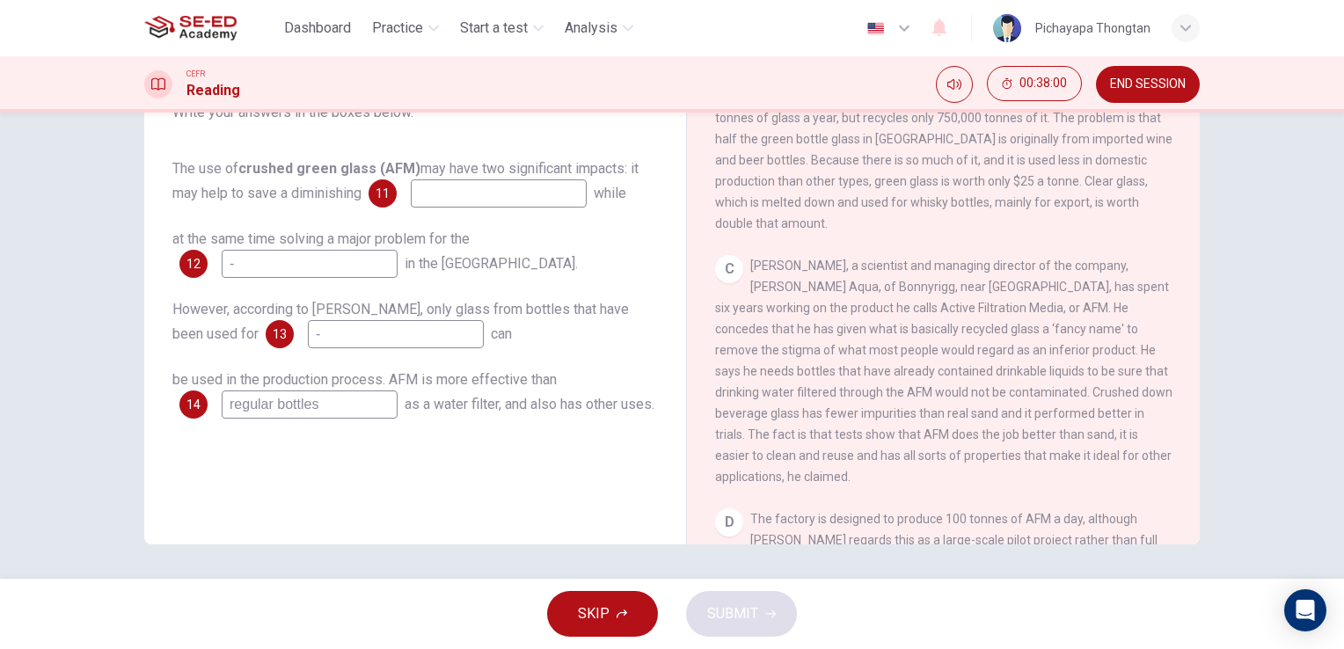
click at [436, 199] on input at bounding box center [499, 193] width 176 height 28
type input "-"
click at [737, 621] on span "SUBMIT" at bounding box center [732, 613] width 51 height 25
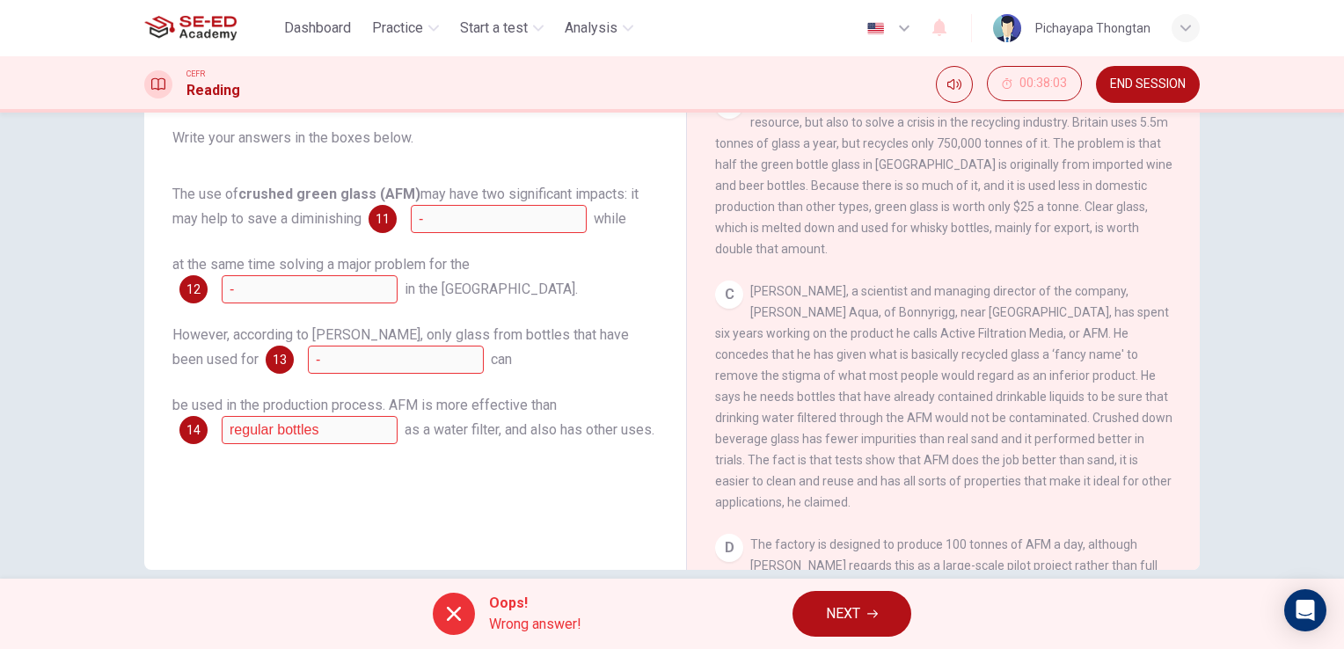
scroll to position [196, 0]
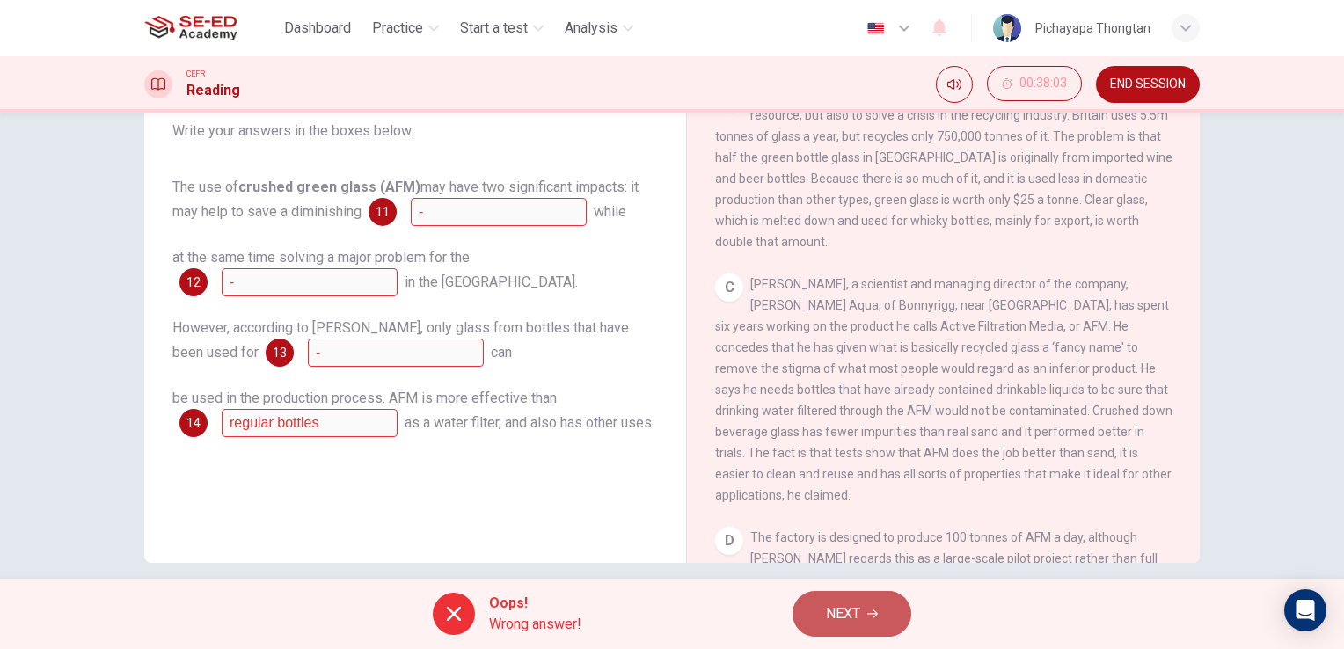
click at [833, 606] on span "NEXT" at bounding box center [843, 613] width 34 height 25
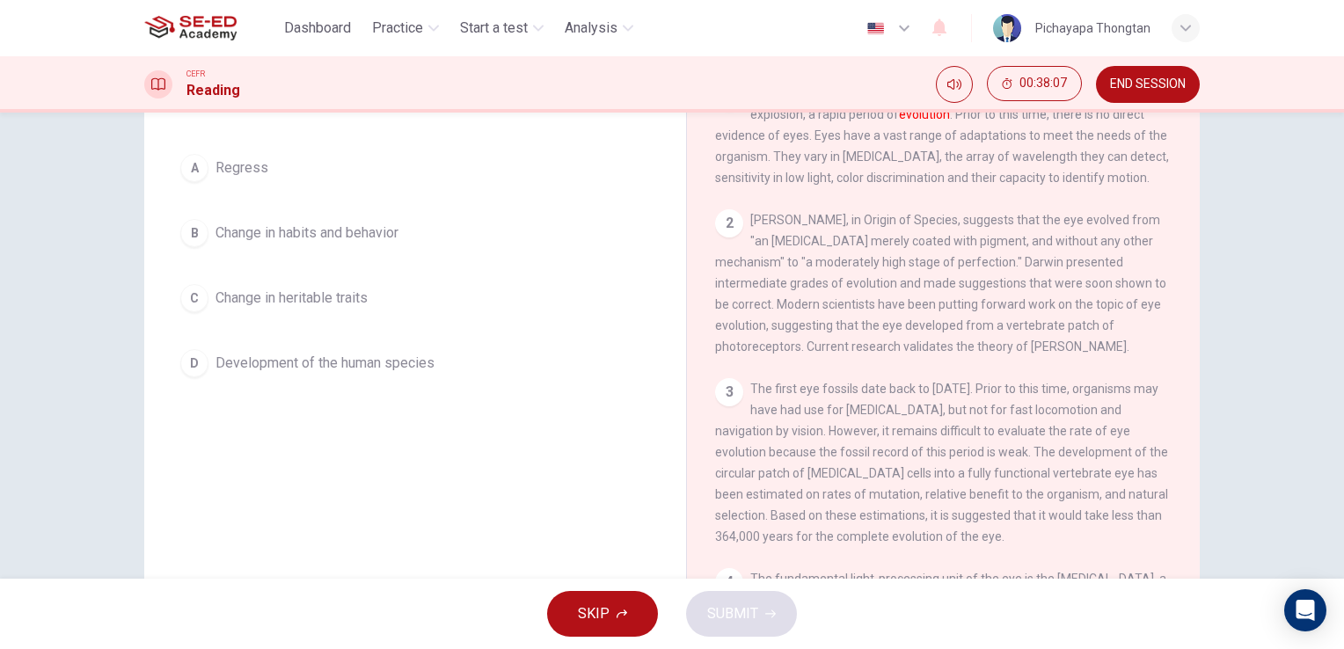
scroll to position [0, 0]
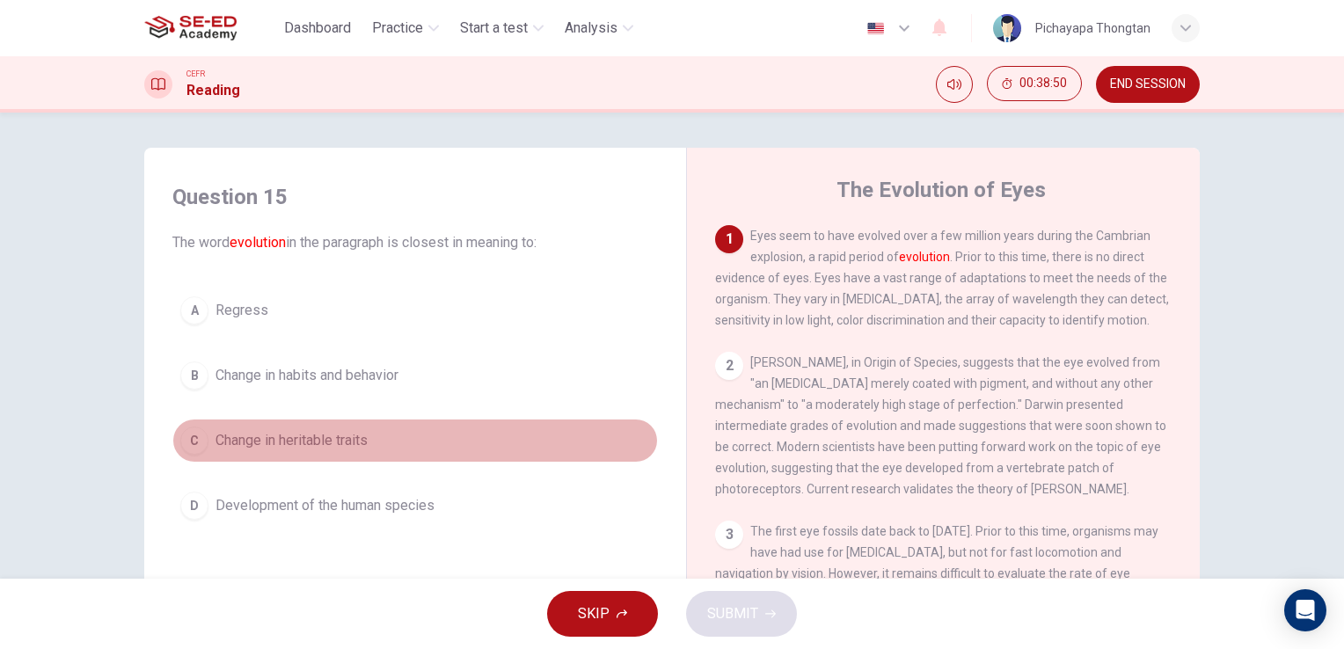
click at [190, 436] on div "C" at bounding box center [194, 440] width 28 height 28
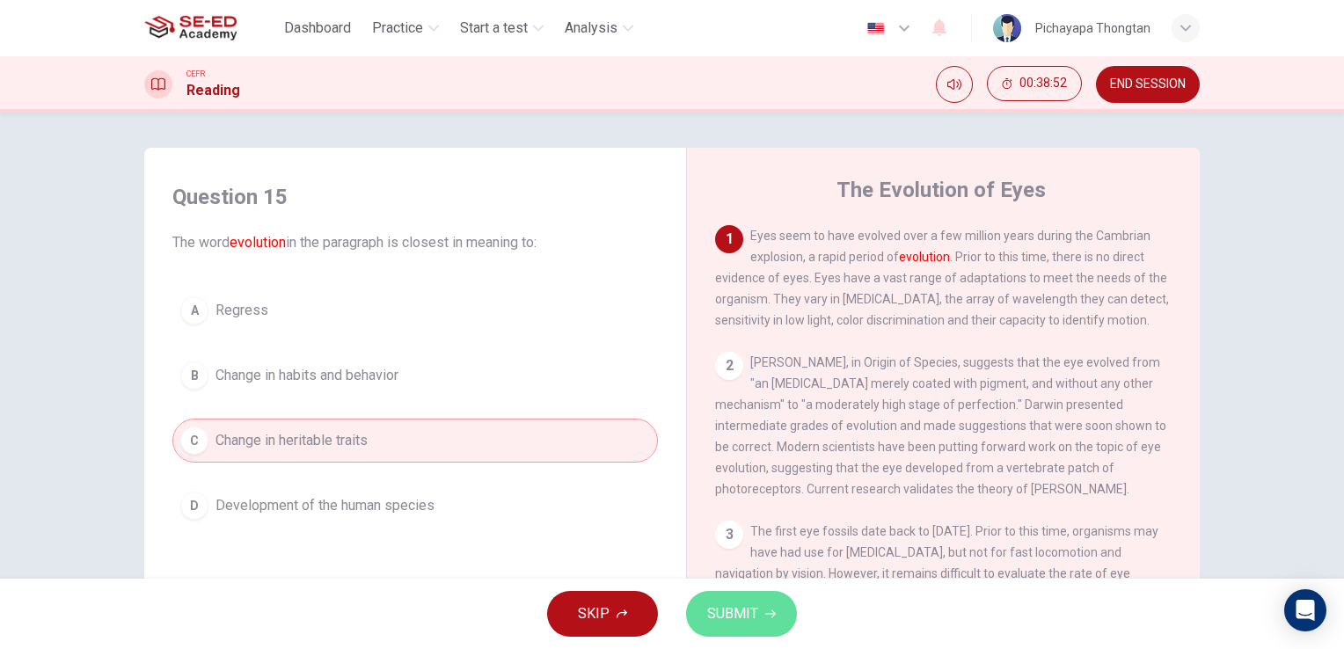
click at [721, 612] on span "SUBMIT" at bounding box center [732, 613] width 51 height 25
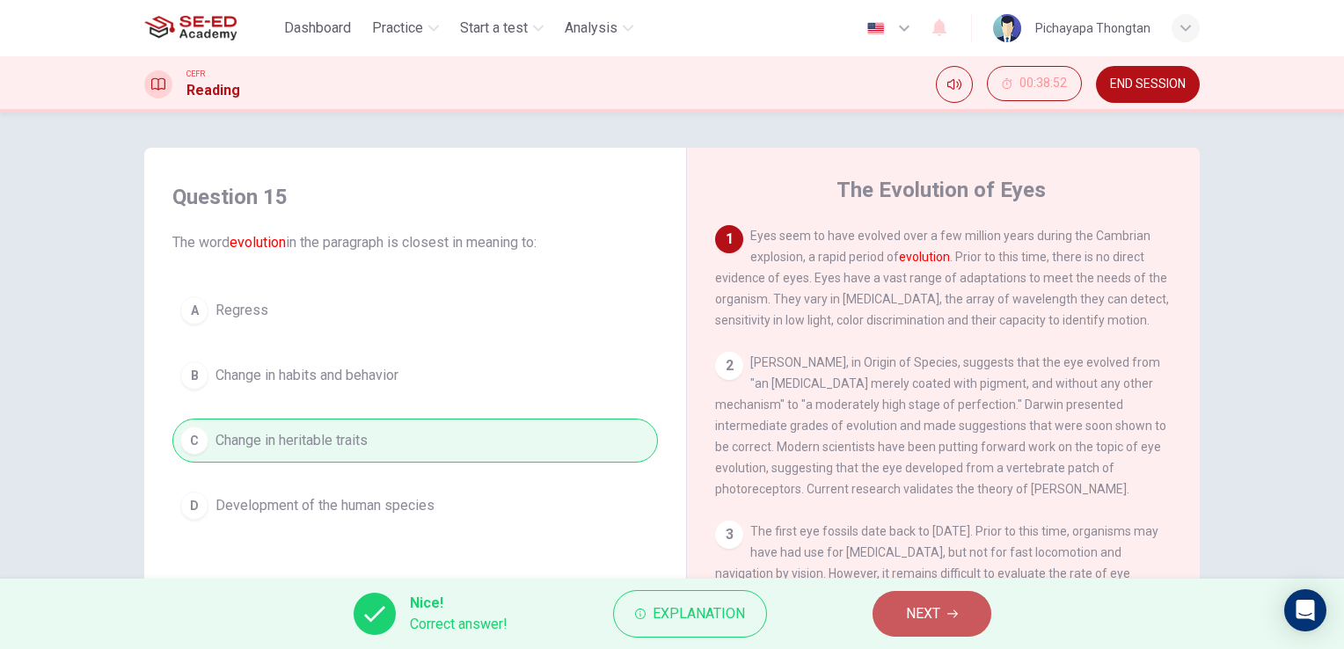
click at [932, 614] on span "NEXT" at bounding box center [923, 613] width 34 height 25
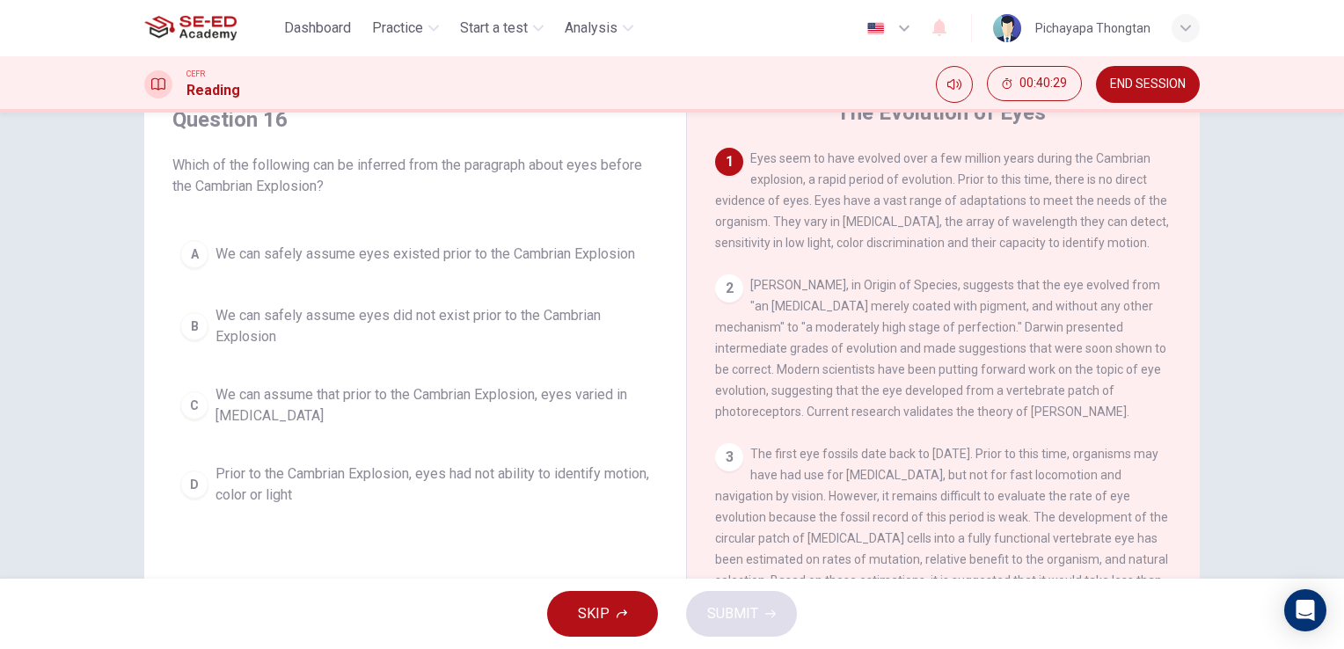
scroll to position [79, 0]
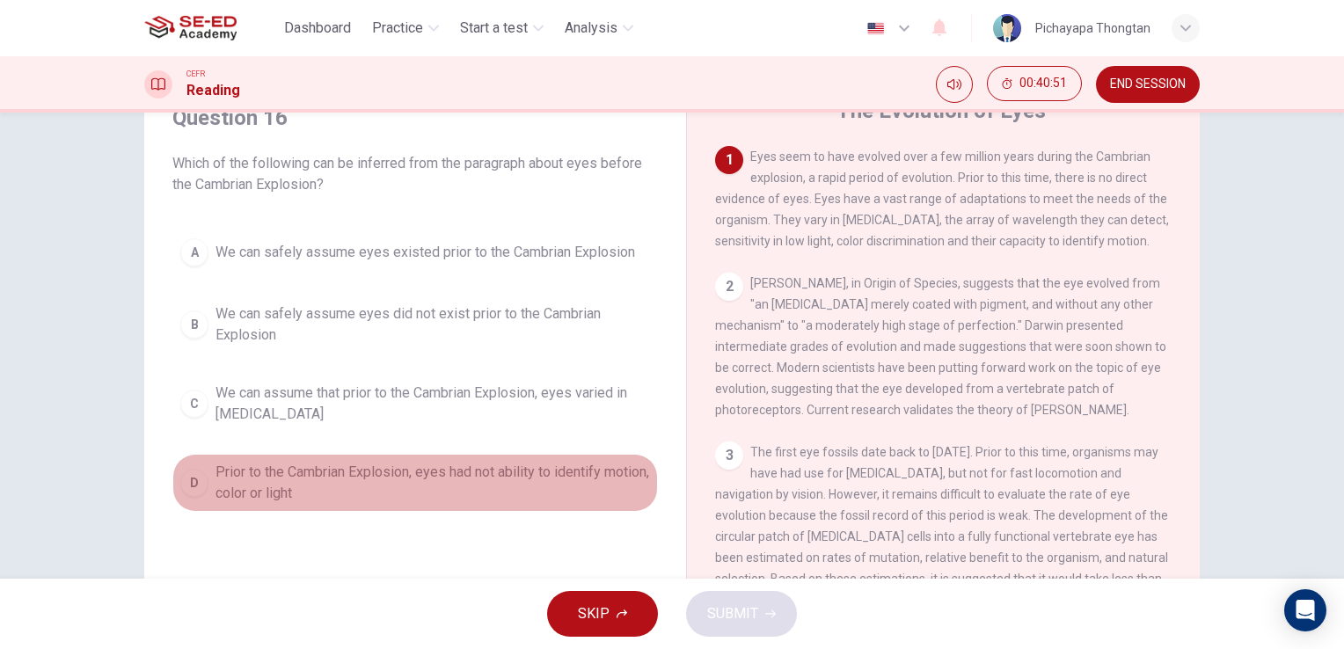
click at [200, 484] on div "D" at bounding box center [194, 483] width 28 height 28
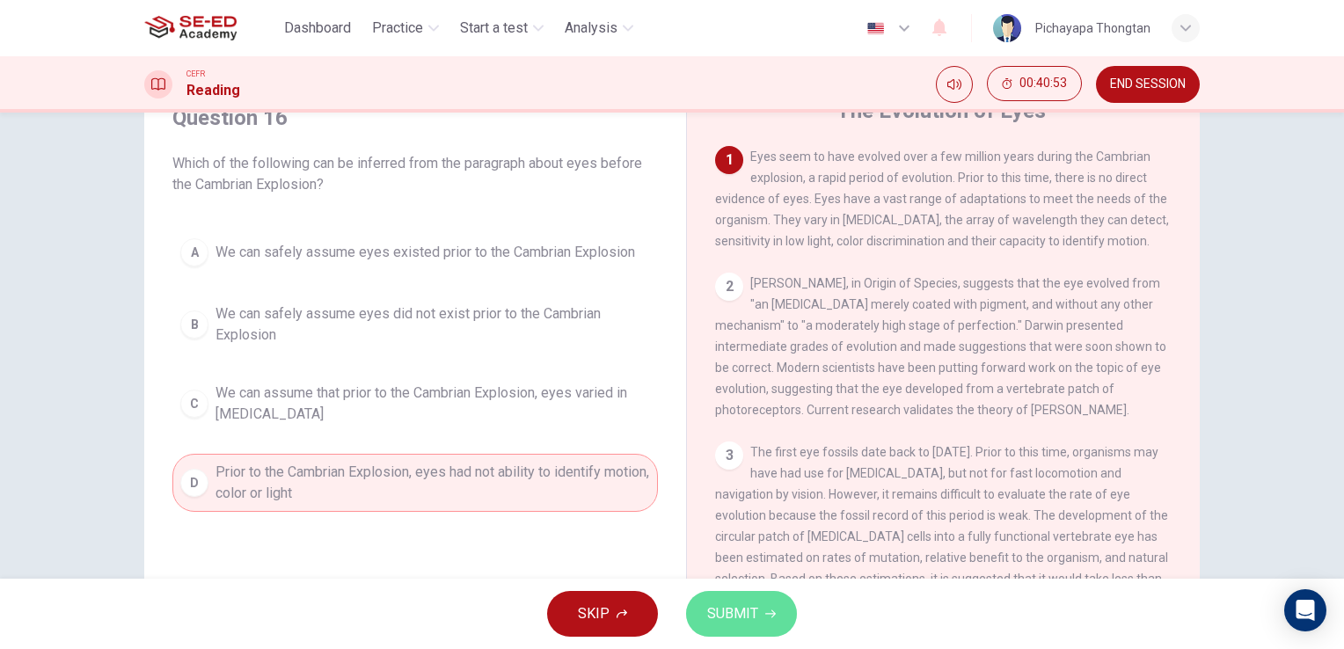
click at [745, 614] on span "SUBMIT" at bounding box center [732, 613] width 51 height 25
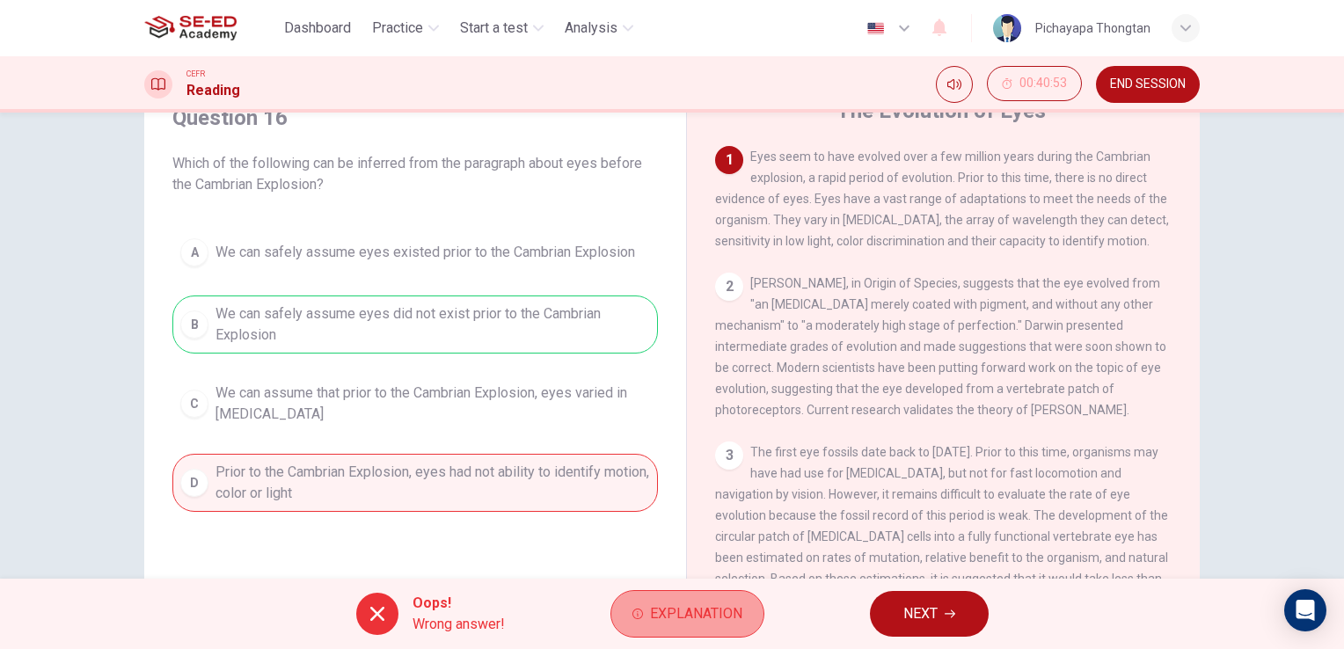
click at [723, 610] on span "Explanation" at bounding box center [696, 613] width 92 height 25
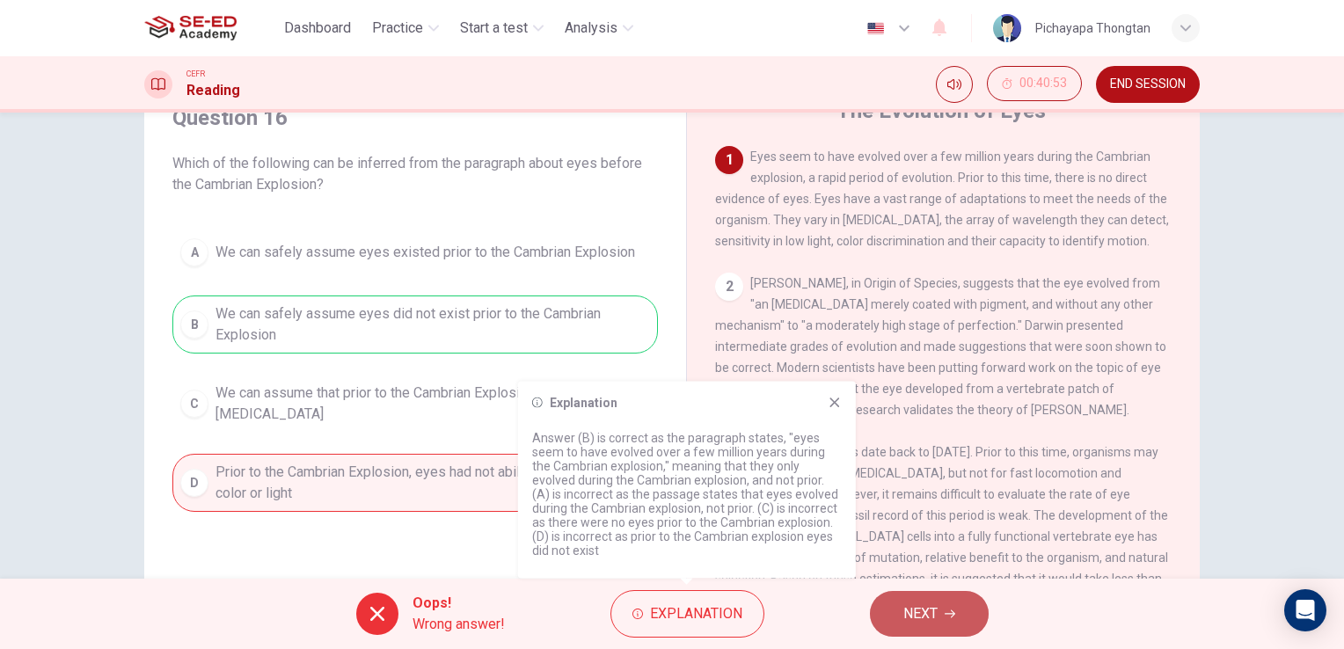
click at [927, 618] on span "NEXT" at bounding box center [920, 613] width 34 height 25
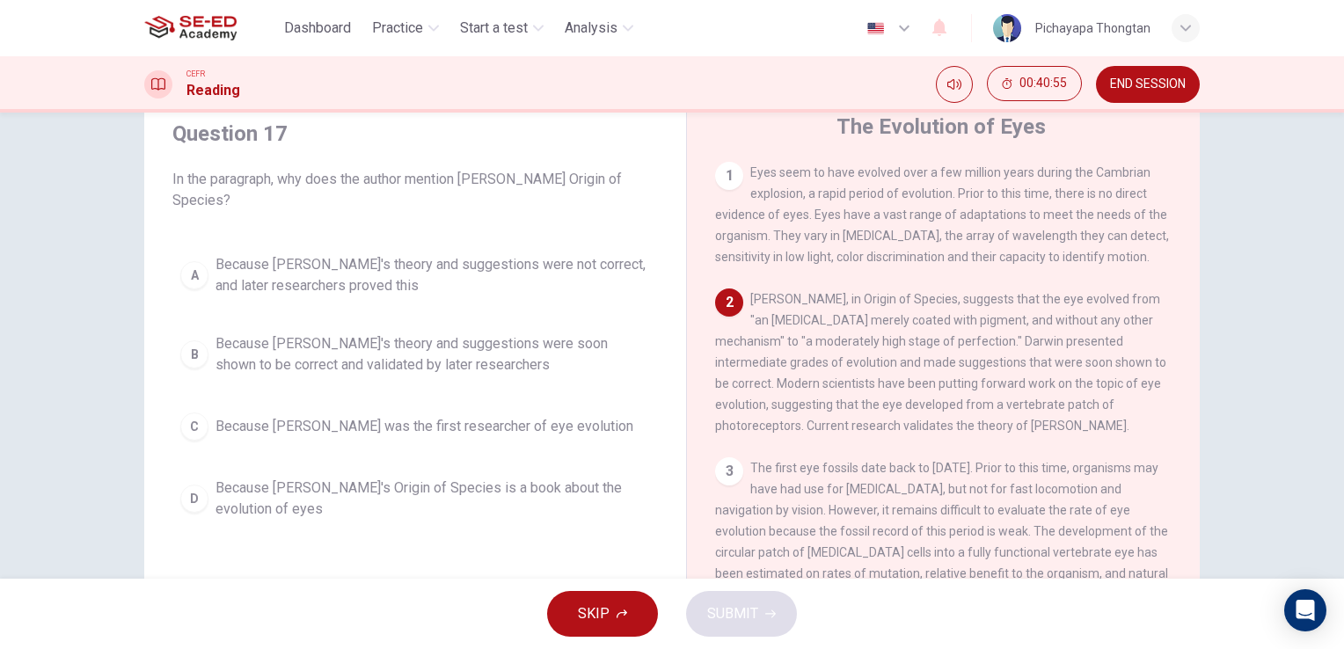
scroll to position [65, 0]
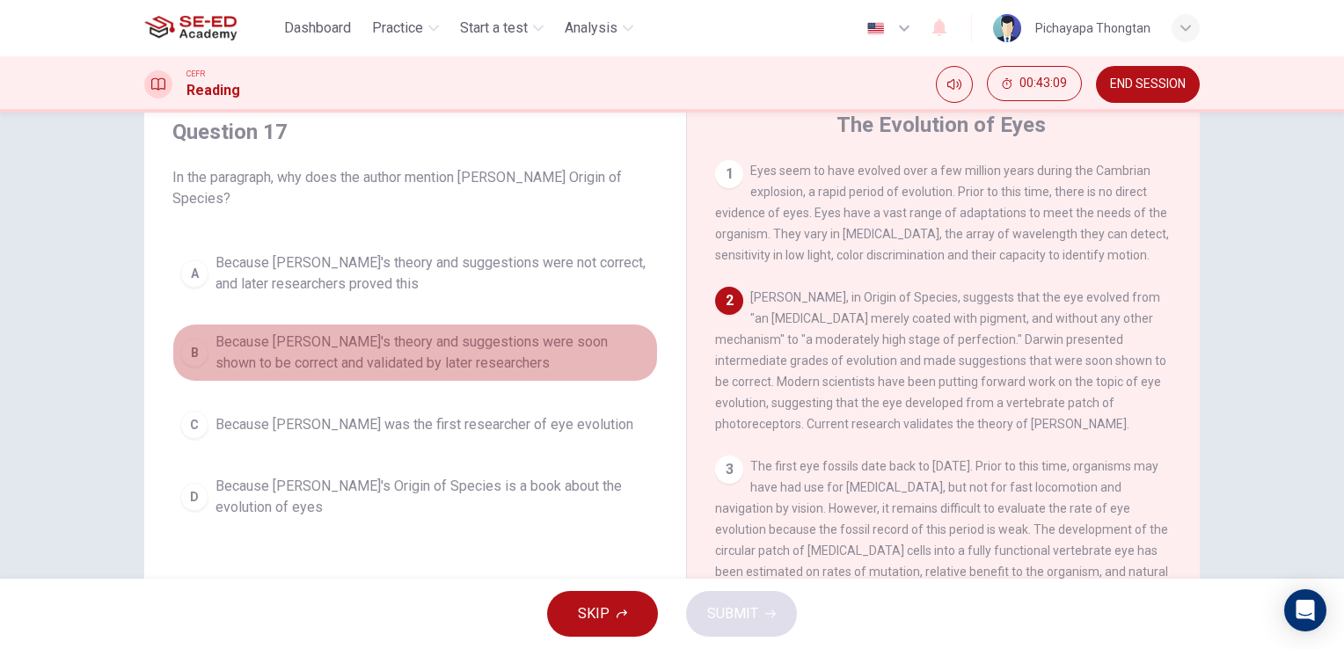
click at [183, 345] on div "B" at bounding box center [194, 353] width 28 height 28
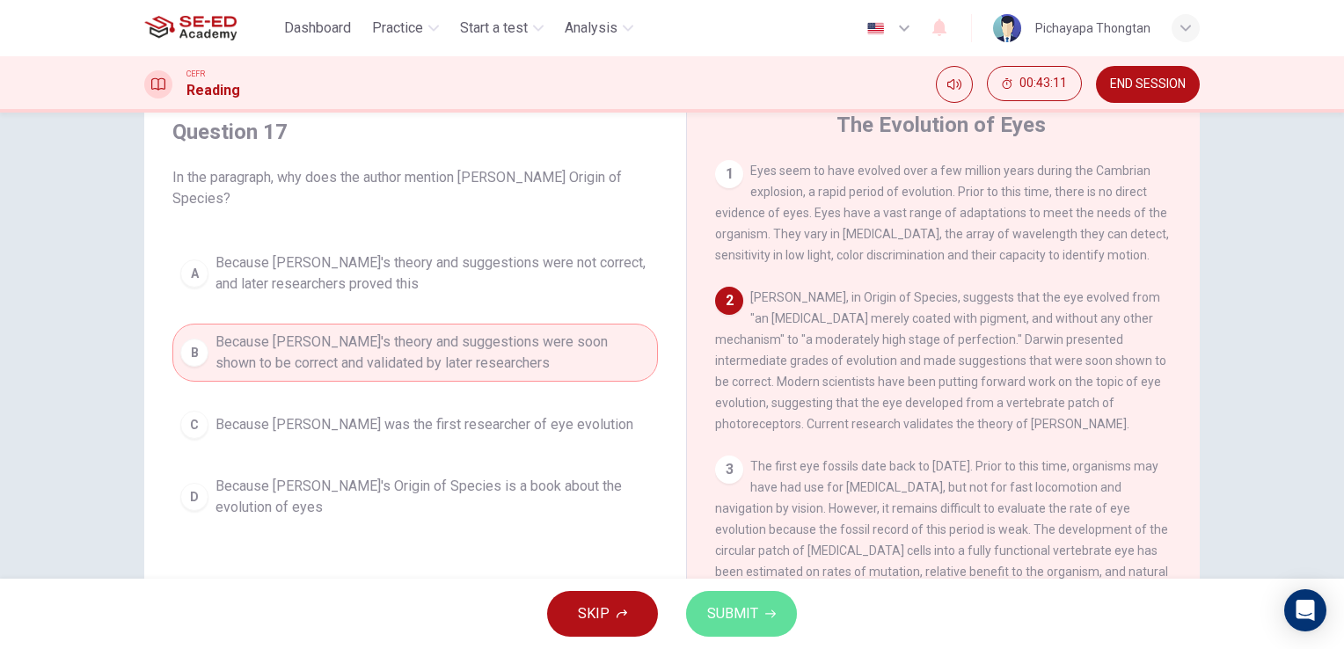
click at [739, 610] on span "SUBMIT" at bounding box center [732, 613] width 51 height 25
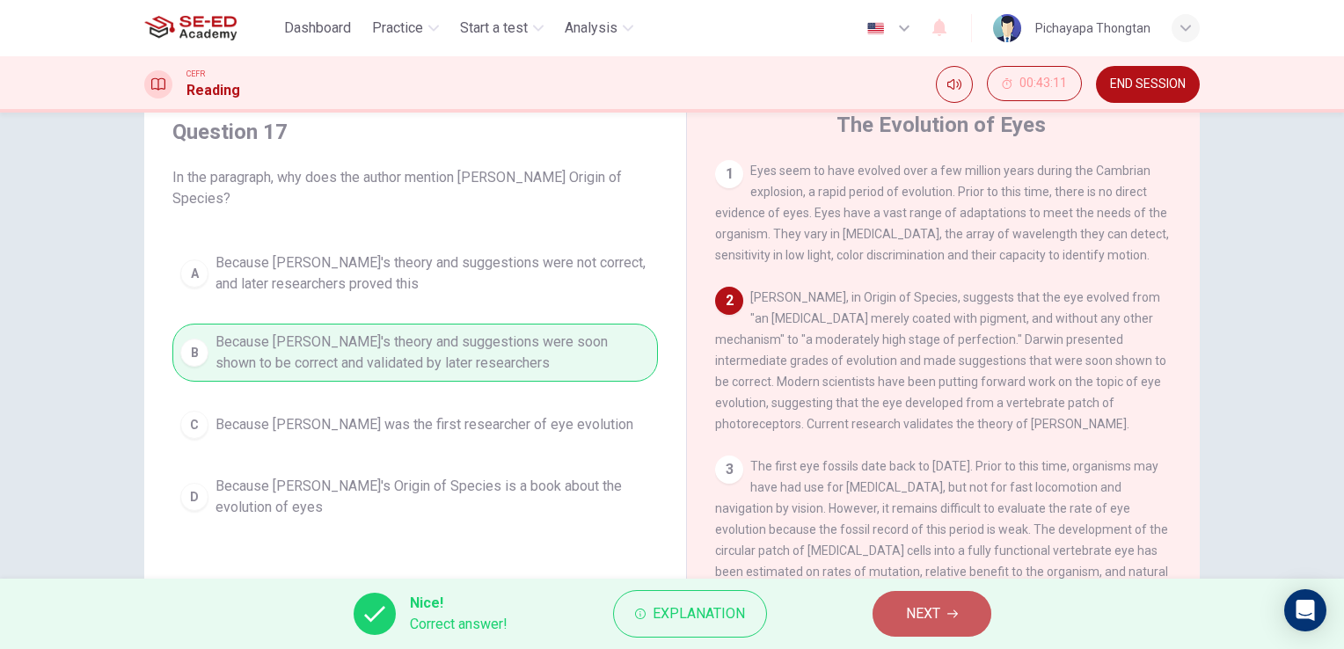
click at [924, 615] on span "NEXT" at bounding box center [923, 613] width 34 height 25
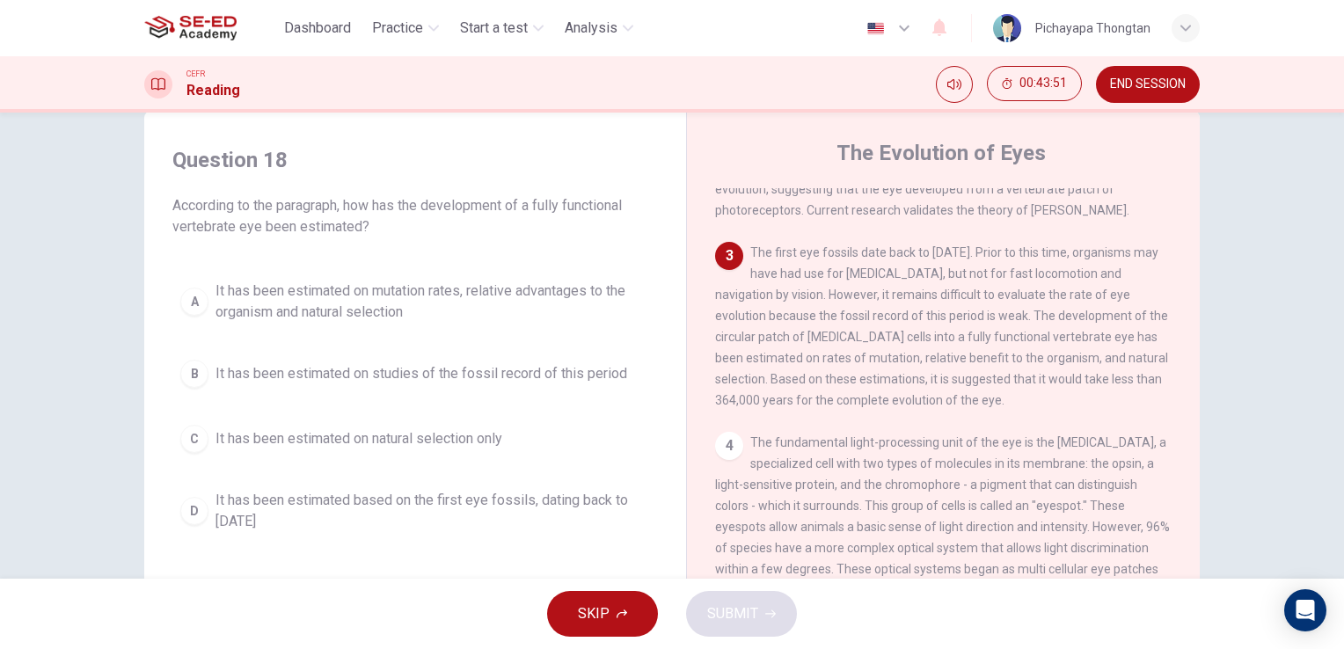
scroll to position [243, 0]
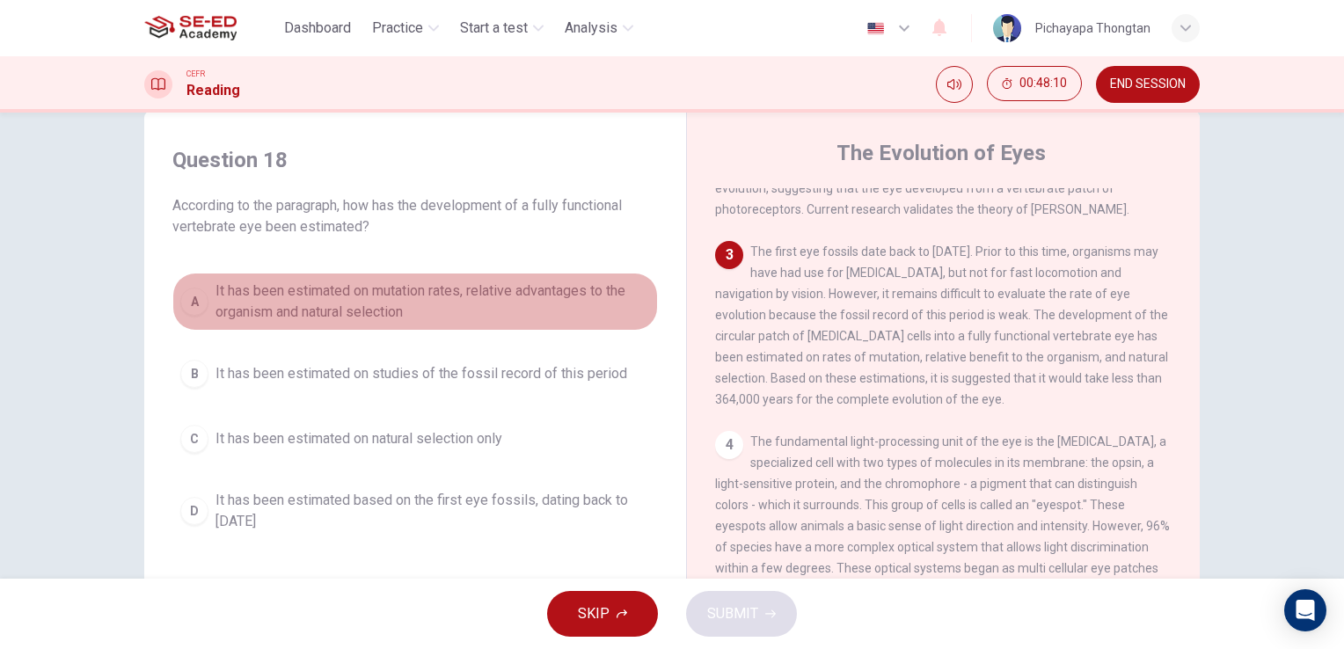
click at [190, 313] on div "A" at bounding box center [194, 302] width 28 height 28
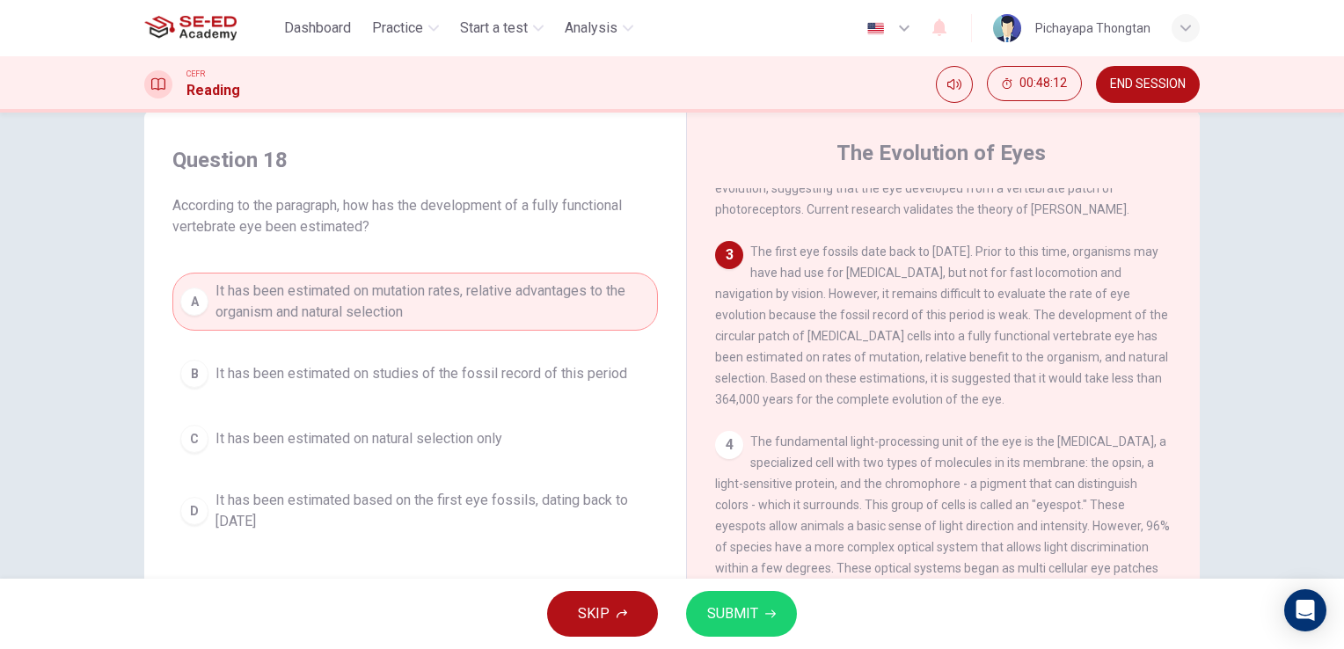
click at [750, 640] on div "SKIP SUBMIT" at bounding box center [672, 614] width 1344 height 70
click at [741, 603] on span "SUBMIT" at bounding box center [732, 613] width 51 height 25
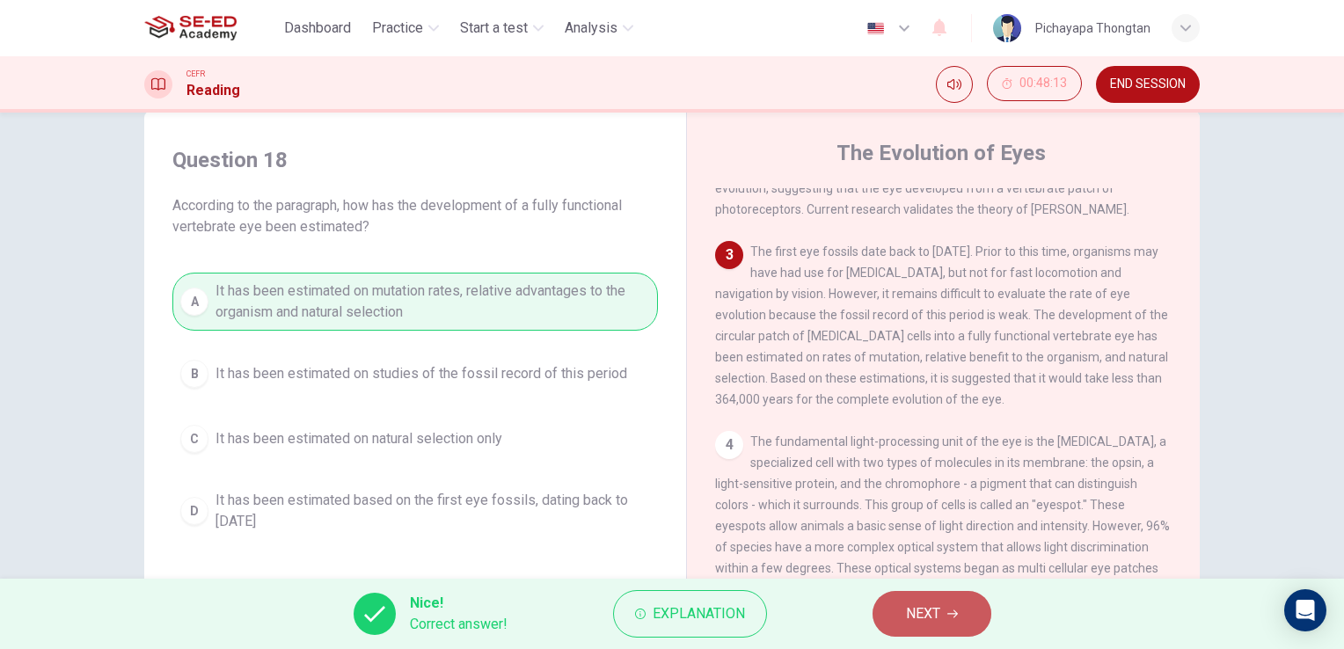
click at [944, 607] on button "NEXT" at bounding box center [931, 614] width 119 height 46
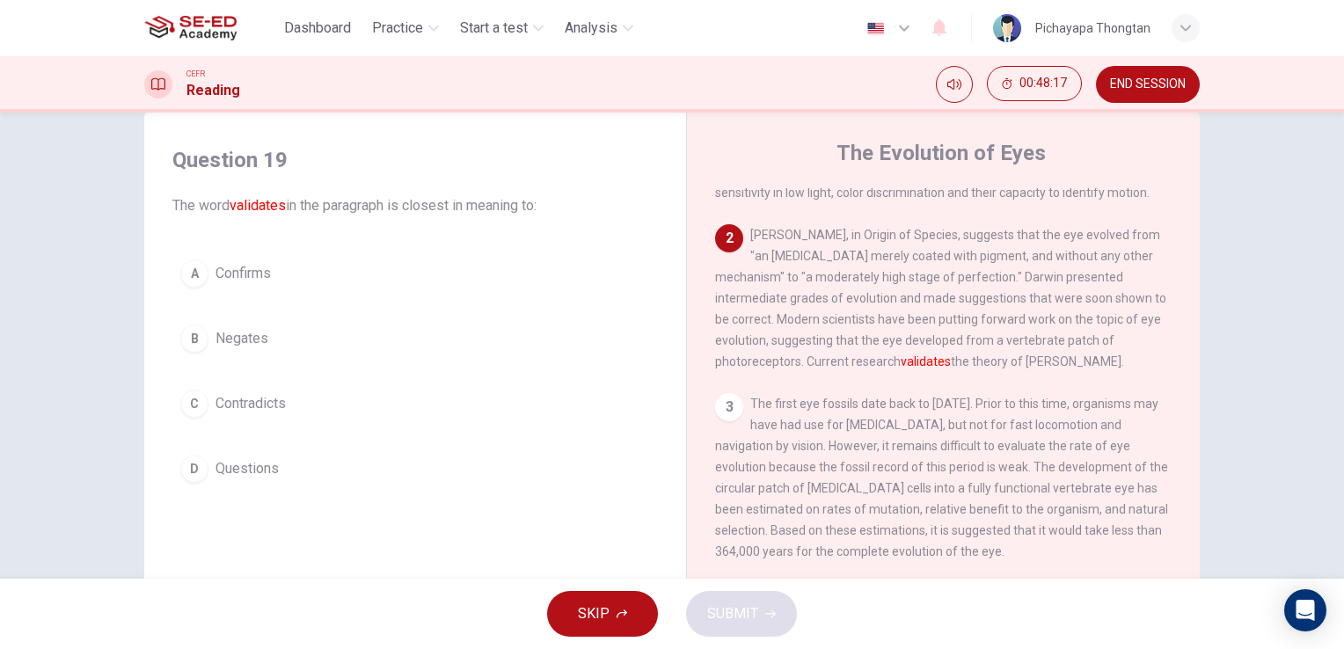
scroll to position [88, 0]
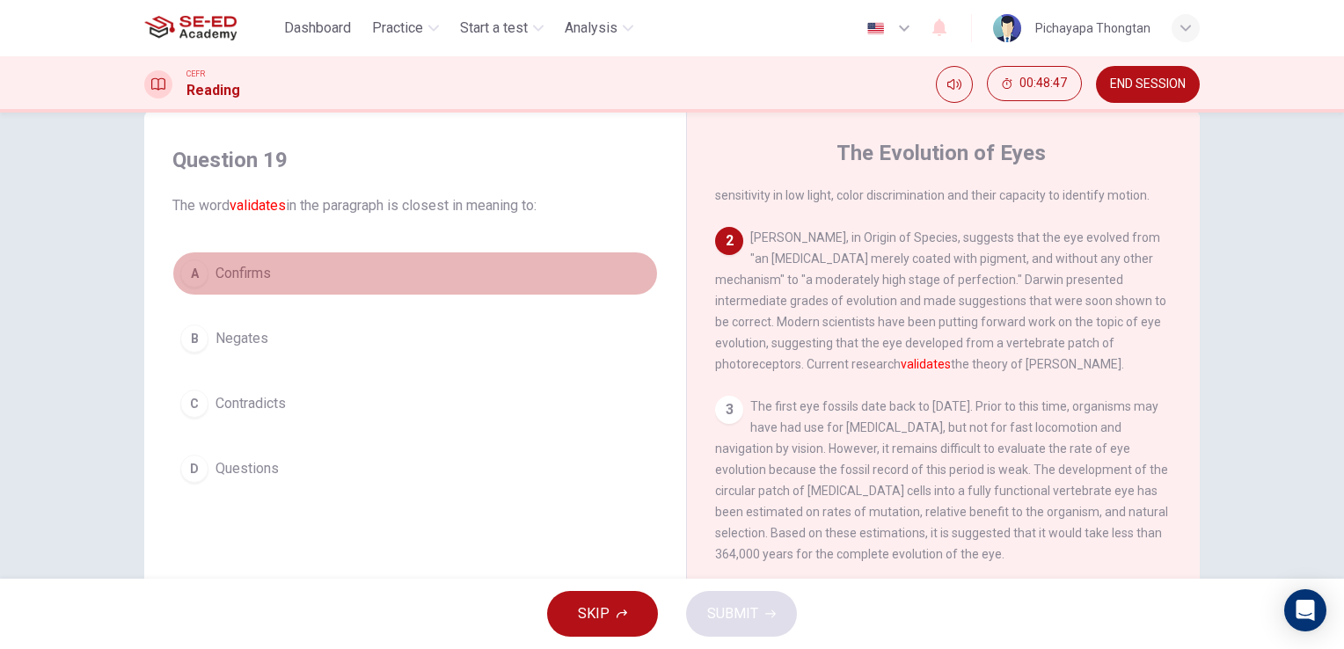
click at [192, 282] on div "A" at bounding box center [194, 273] width 28 height 28
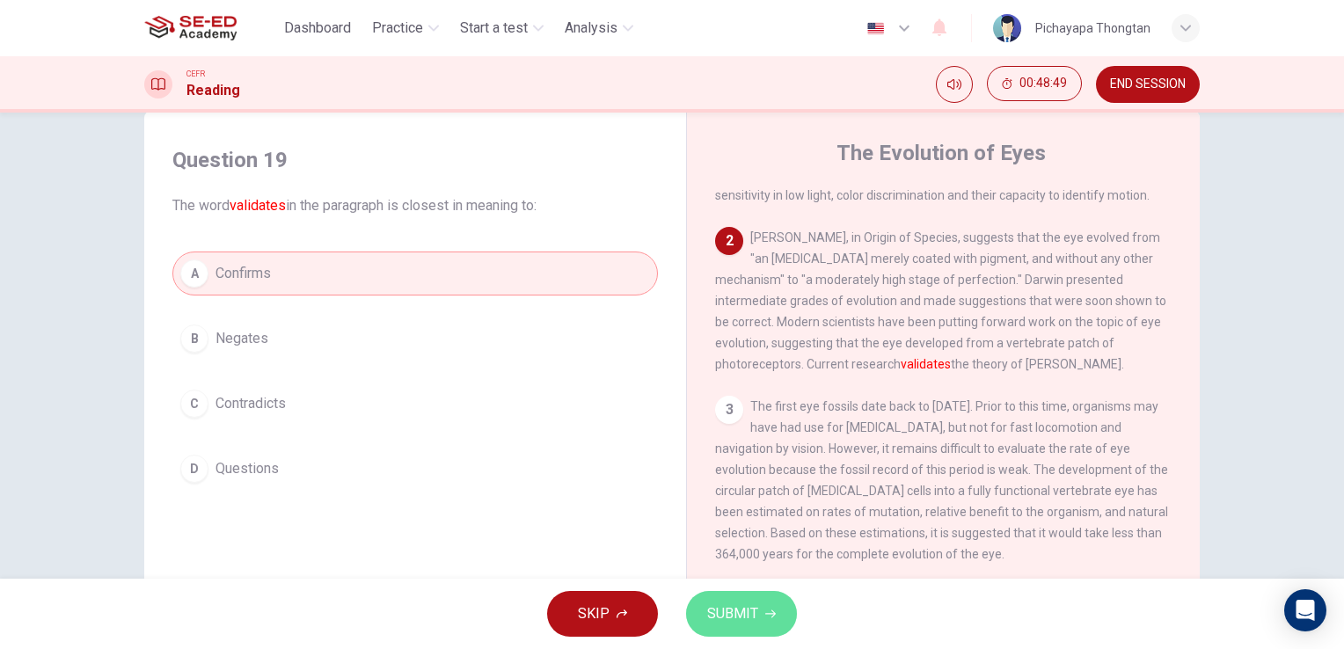
click at [730, 631] on button "SUBMIT" at bounding box center [741, 614] width 111 height 46
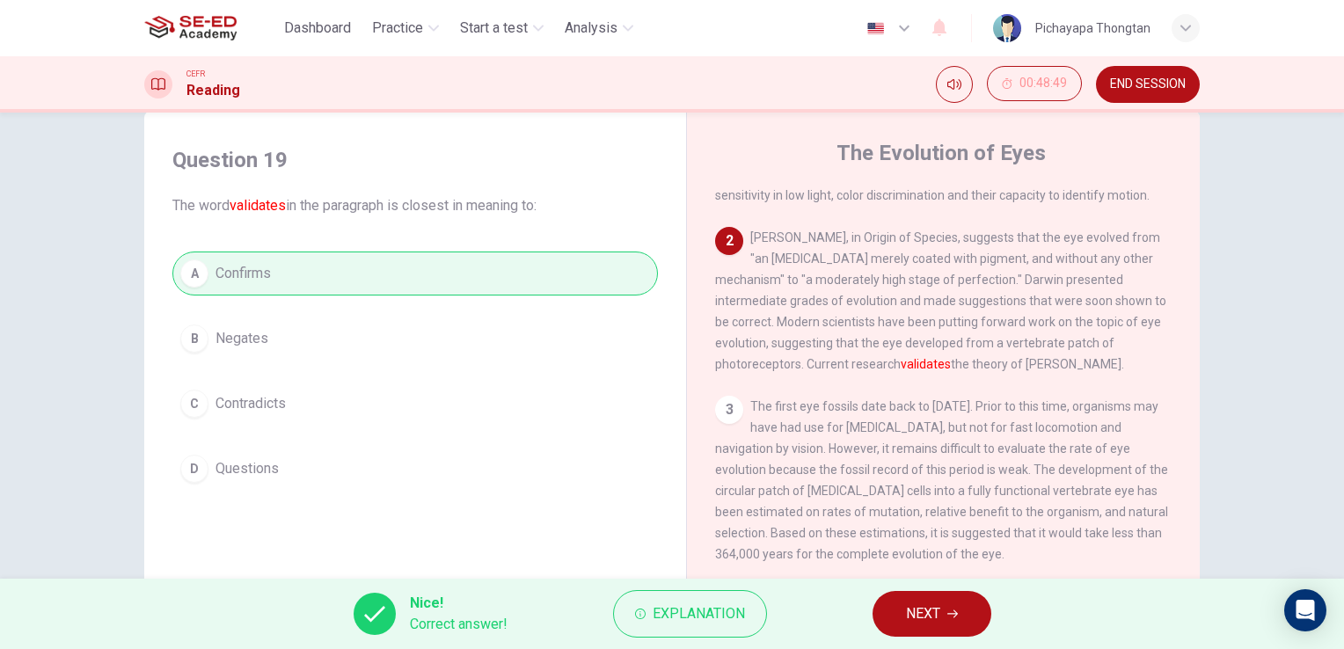
click at [942, 617] on button "NEXT" at bounding box center [931, 614] width 119 height 46
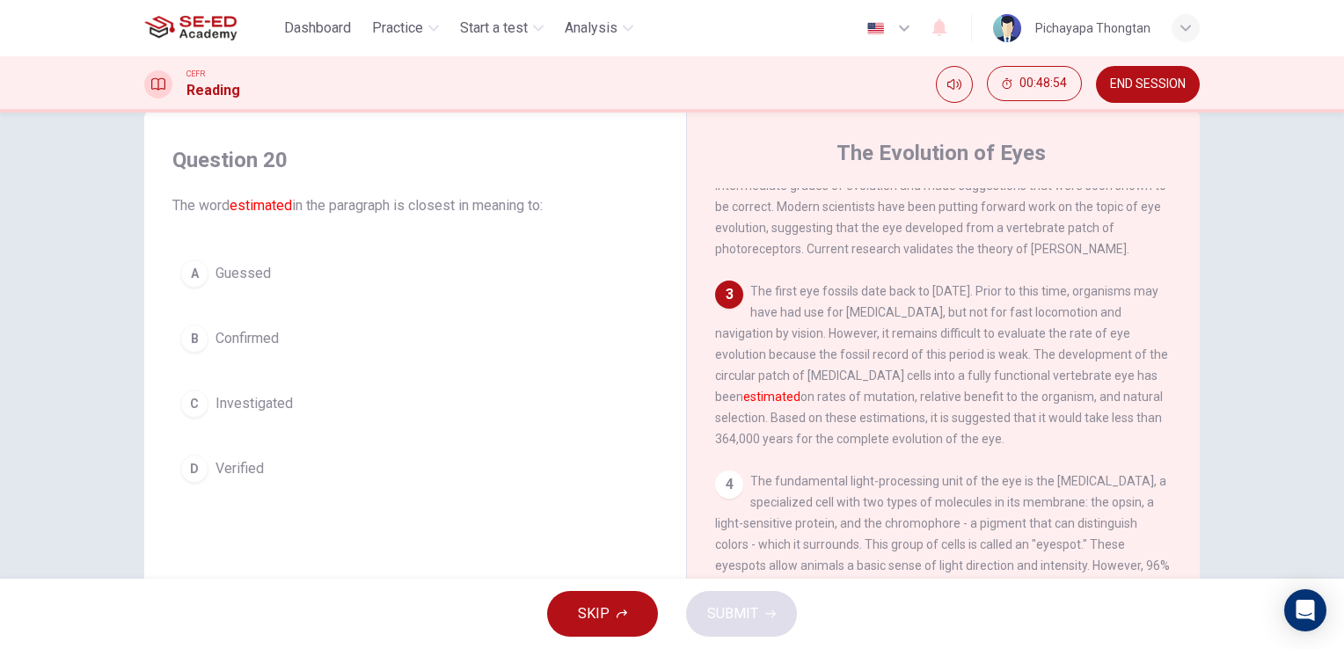
scroll to position [204, 0]
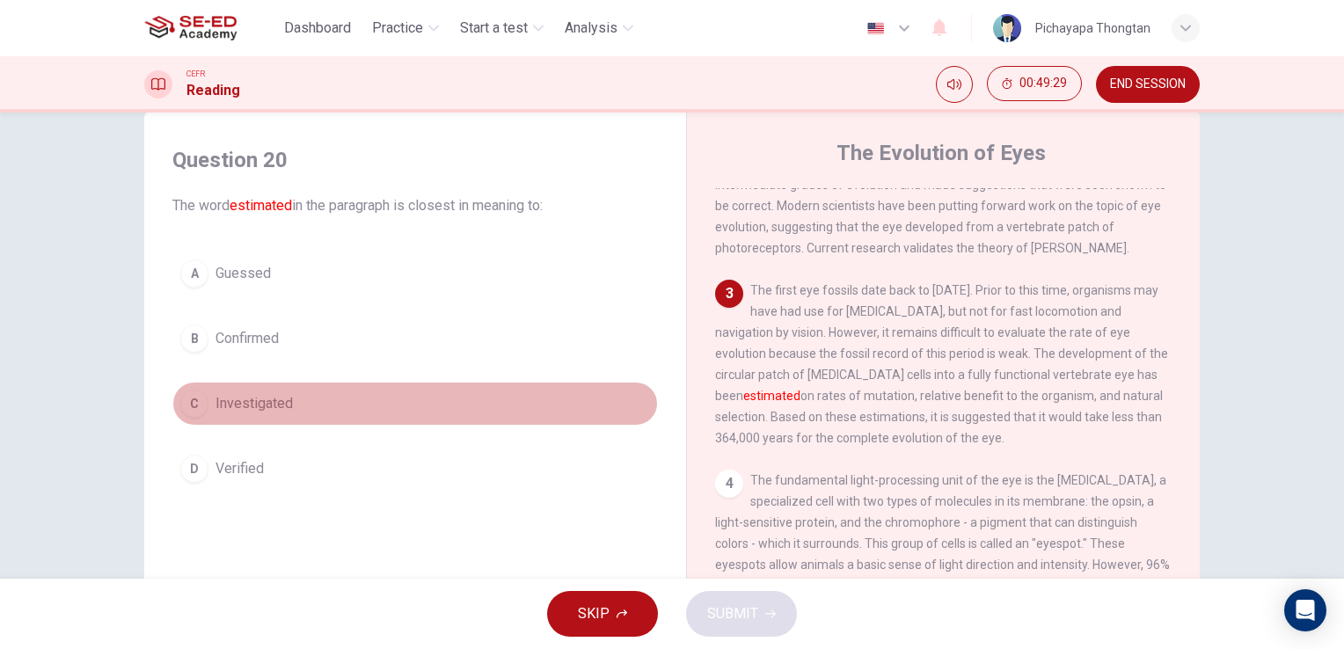
click at [192, 402] on div "C" at bounding box center [194, 404] width 28 height 28
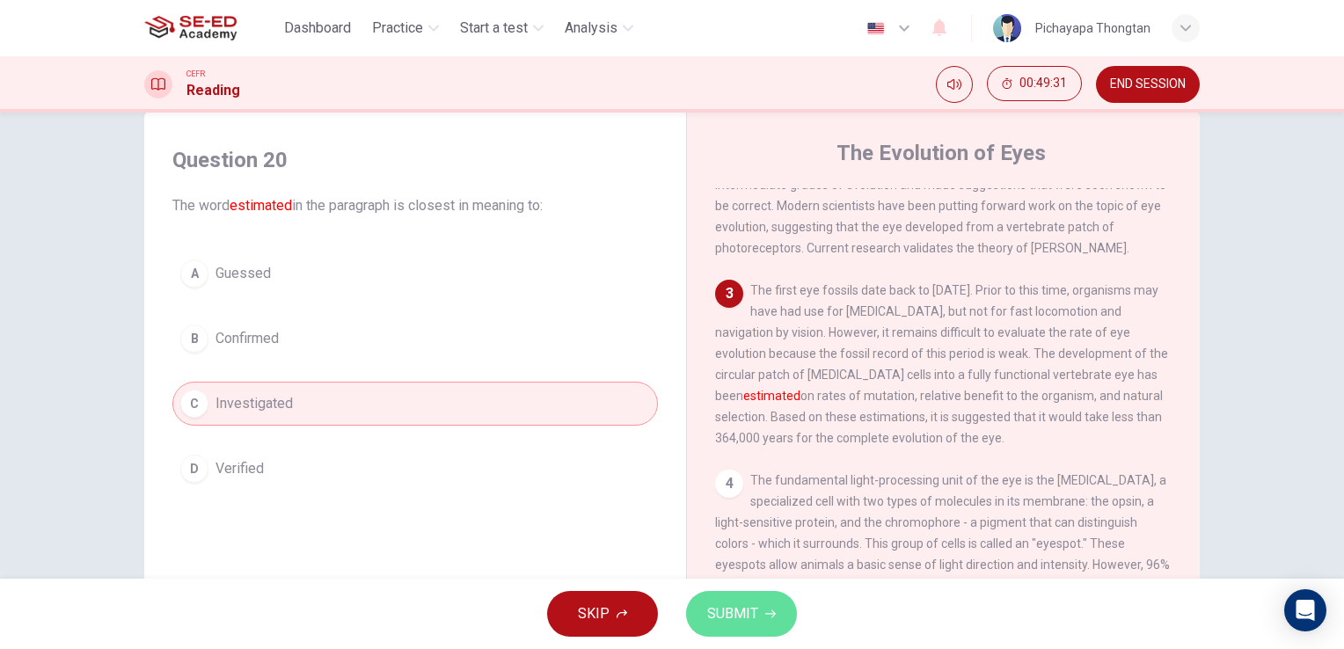
click at [733, 614] on span "SUBMIT" at bounding box center [732, 613] width 51 height 25
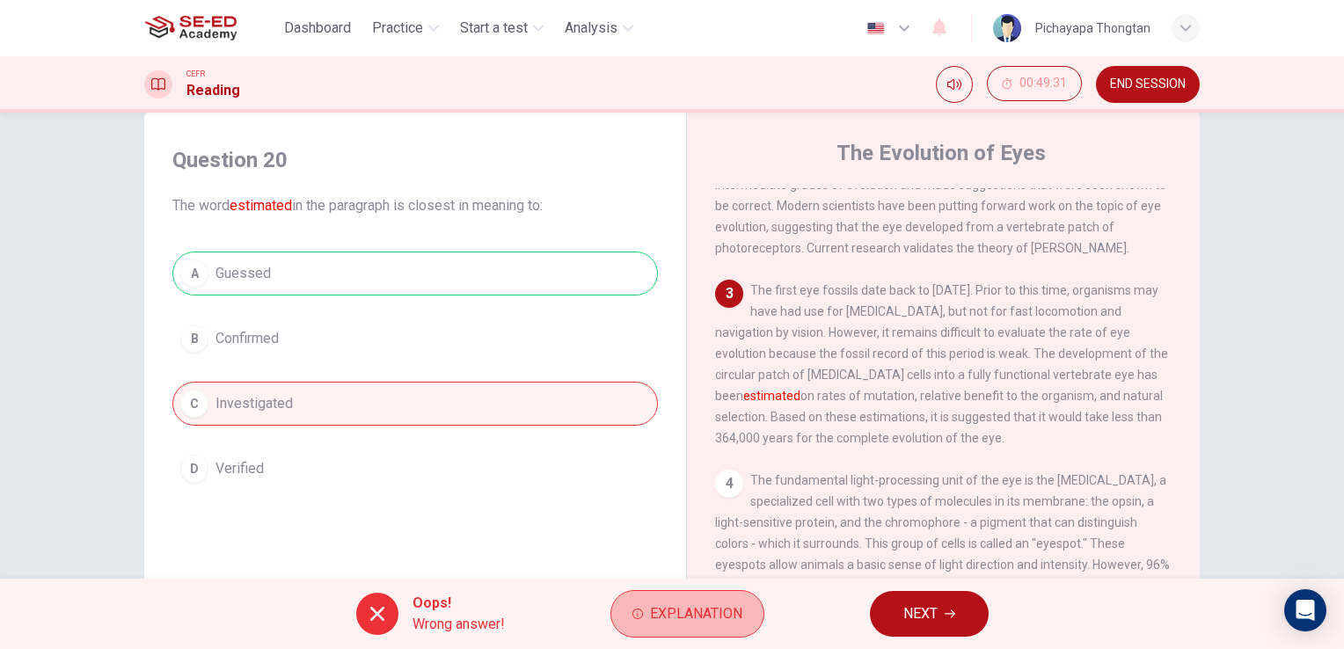
click at [733, 614] on span "Explanation" at bounding box center [696, 613] width 92 height 25
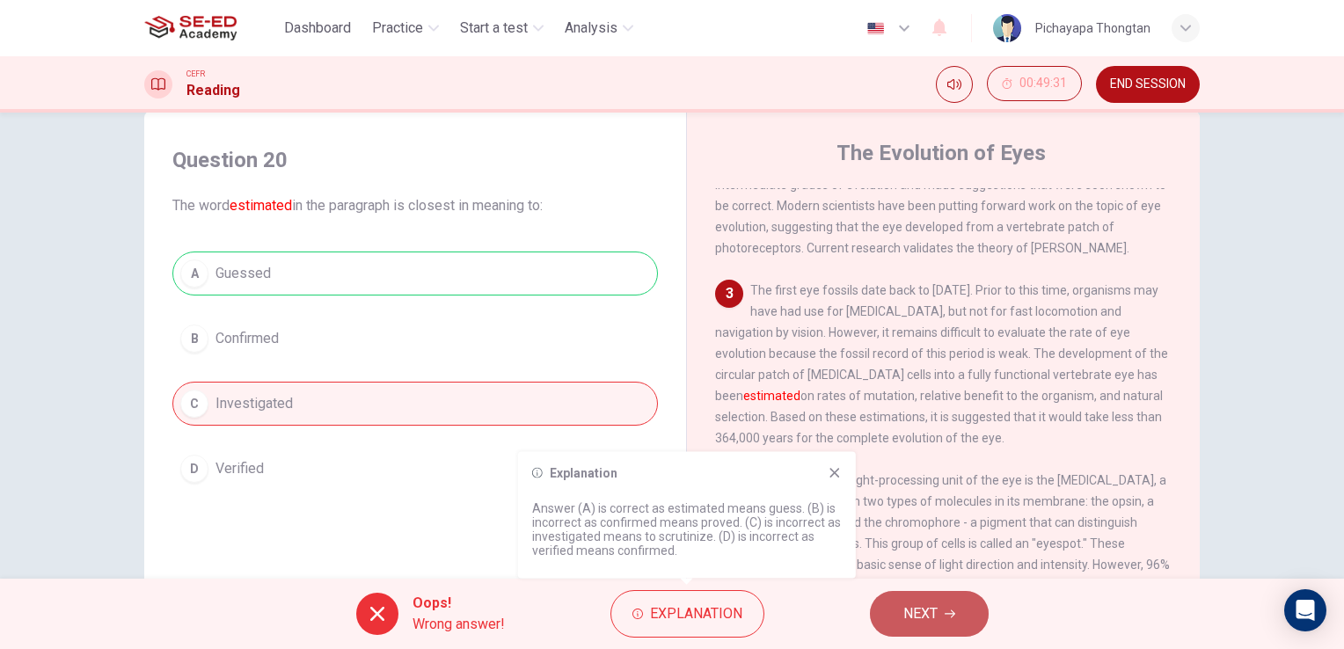
click at [893, 608] on button "NEXT" at bounding box center [929, 614] width 119 height 46
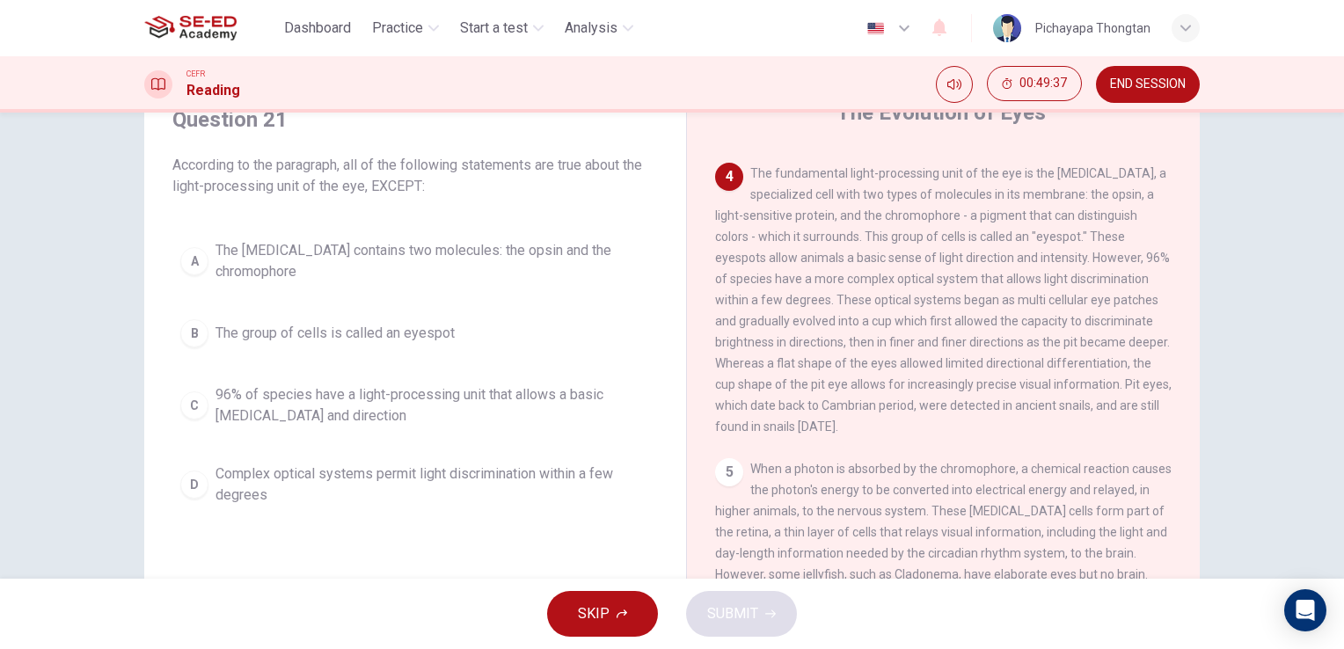
scroll to position [84, 0]
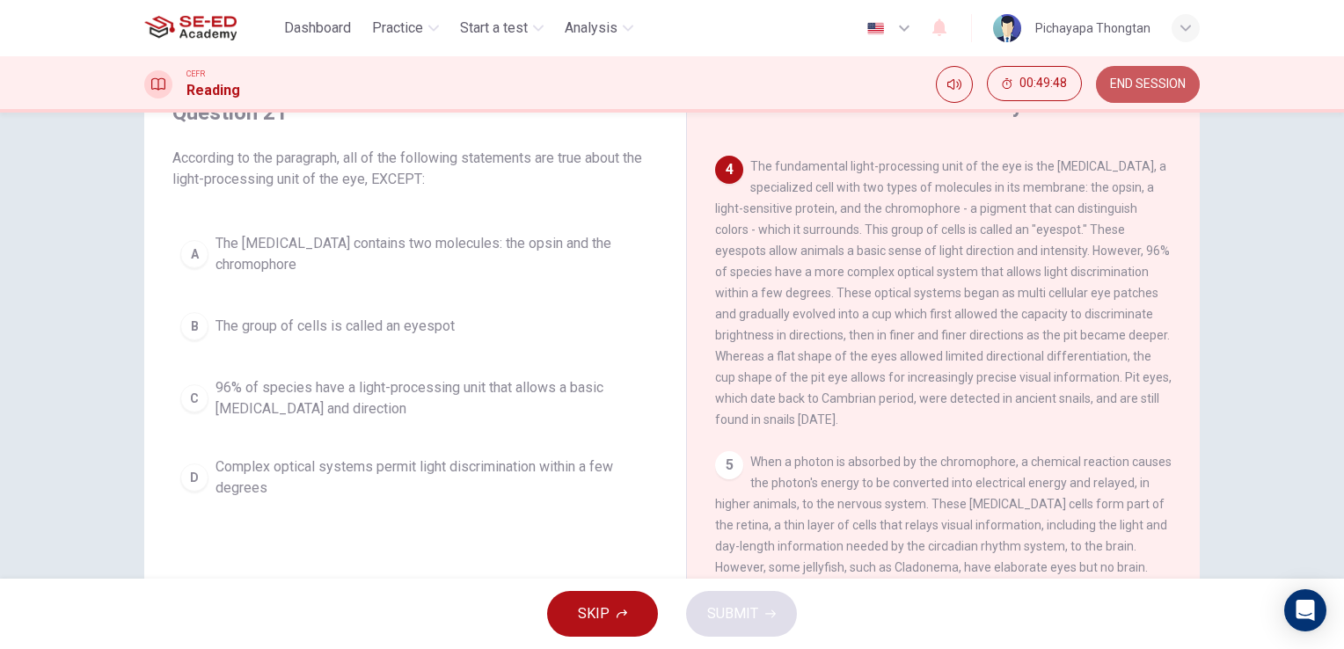
click at [1155, 84] on span "END SESSION" at bounding box center [1148, 84] width 76 height 14
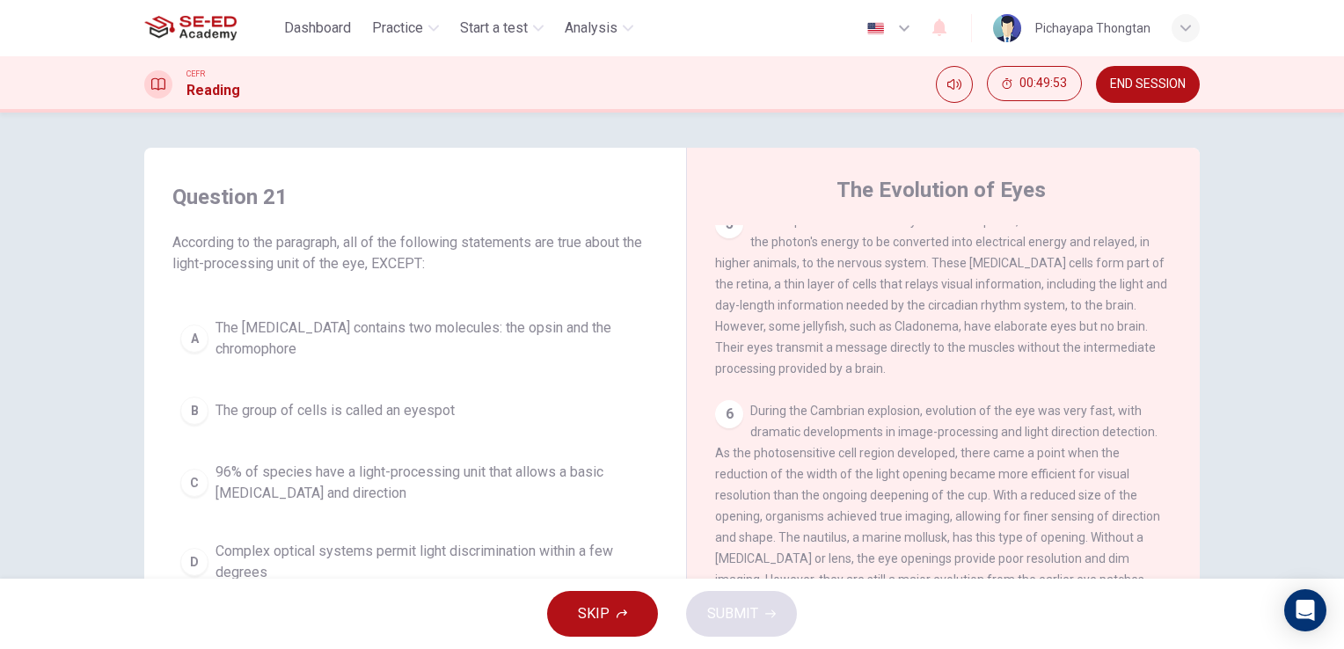
scroll to position [835, 0]
click at [1039, 78] on span "00:49:55" at bounding box center [1042, 84] width 47 height 14
click at [1057, 84] on icon "Show" at bounding box center [1064, 84] width 14 height 14
click at [1024, 86] on span "00:49:57" at bounding box center [1042, 84] width 47 height 14
click at [1065, 87] on icon "Show" at bounding box center [1064, 84] width 14 height 14
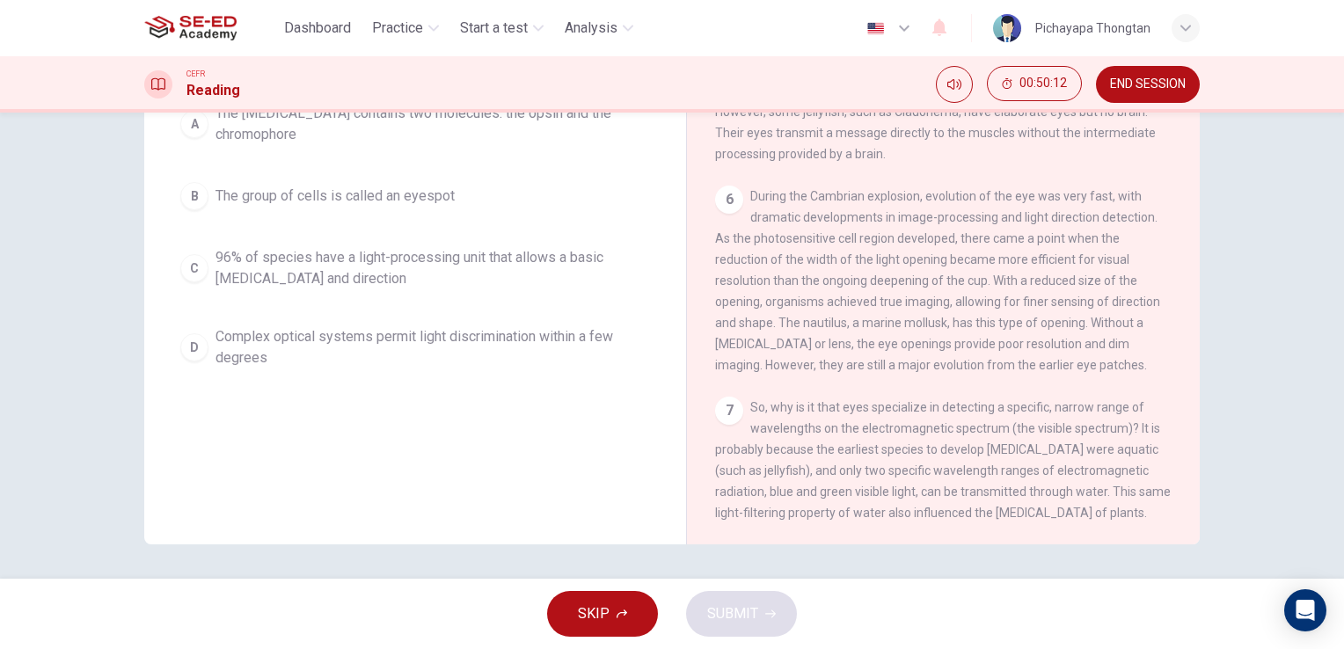
scroll to position [0, 0]
